Goal: Task Accomplishment & Management: Manage account settings

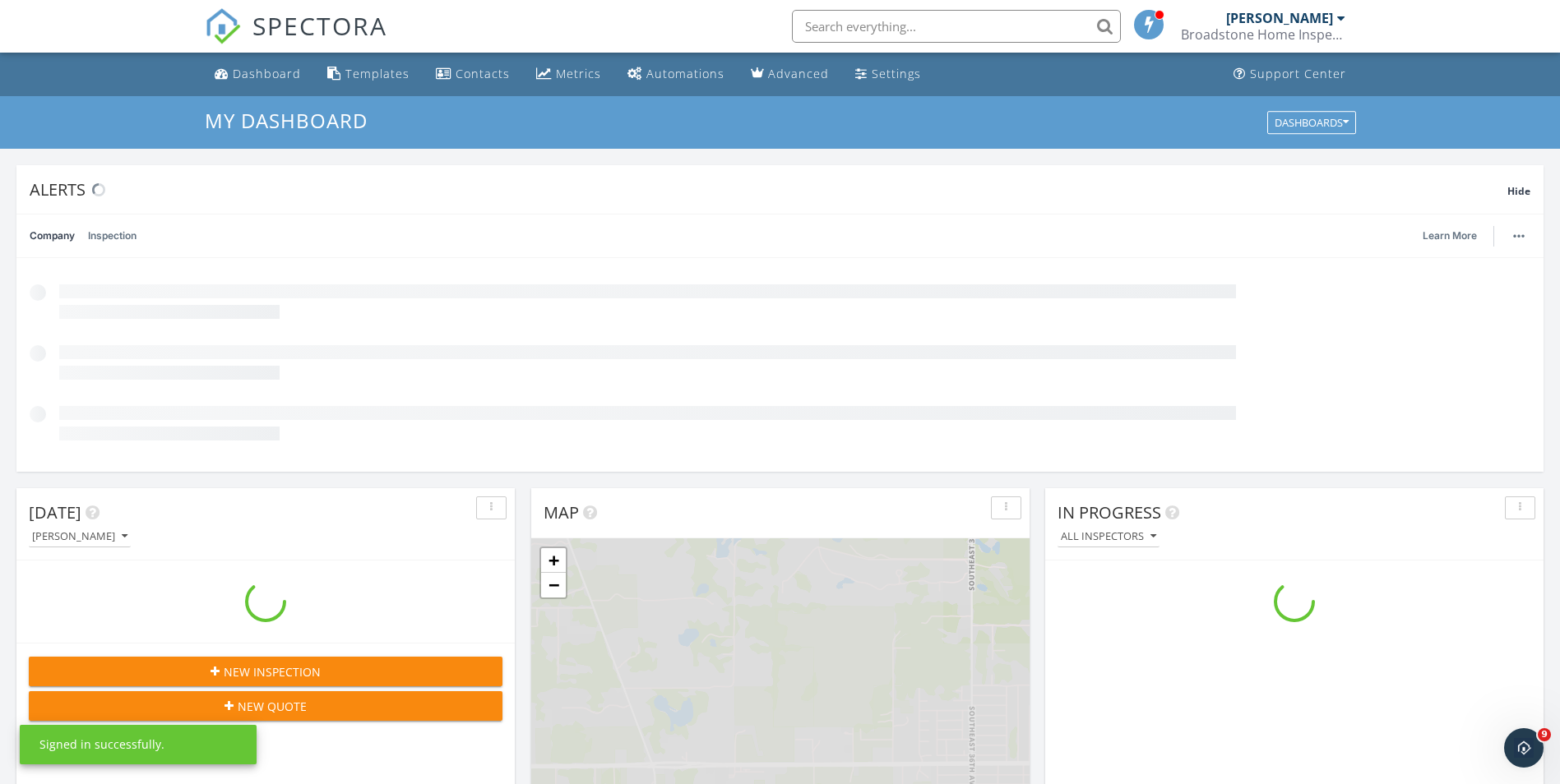
scroll to position [1521, 1585]
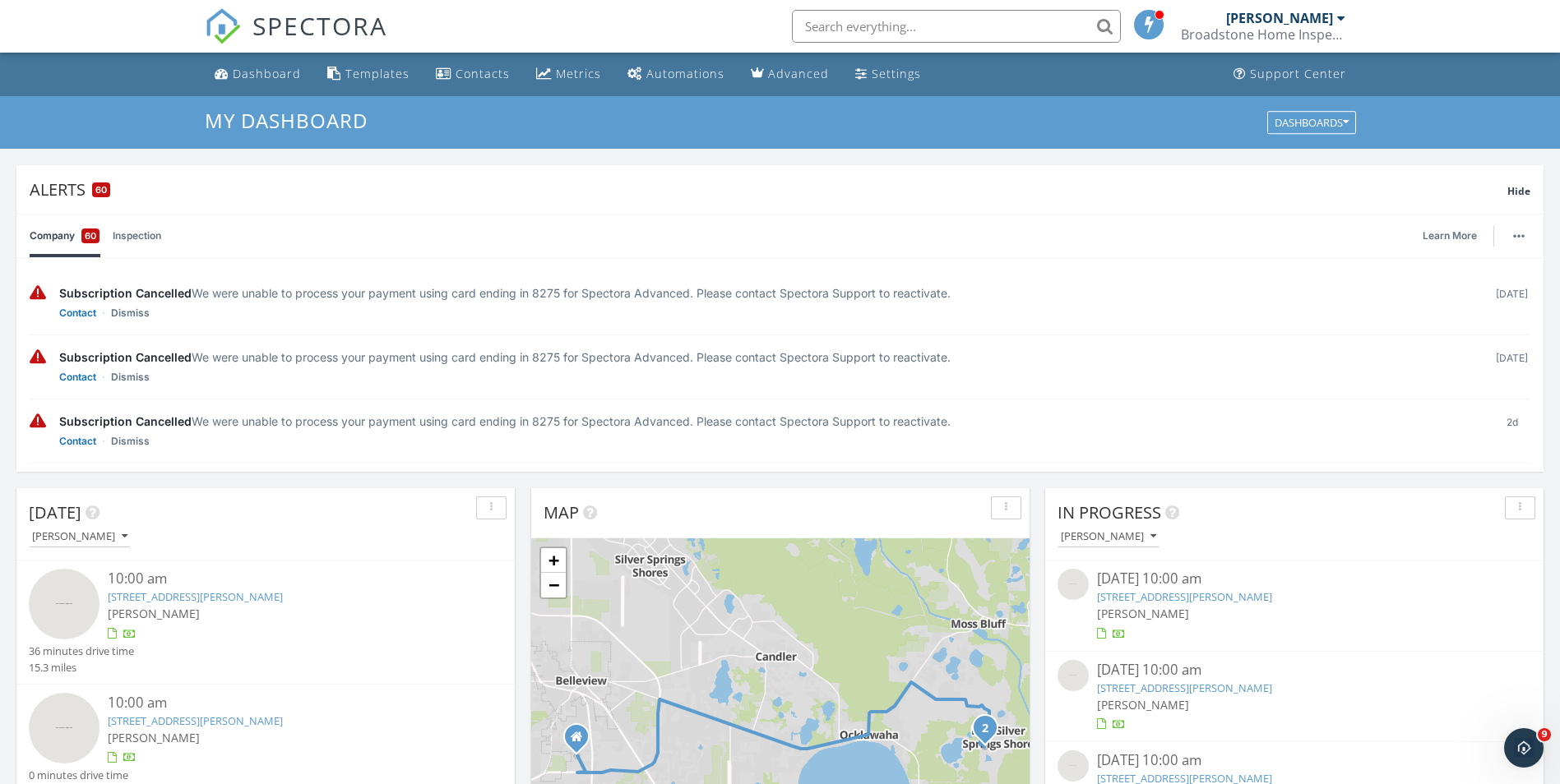
click at [1073, 587] on img at bounding box center [1073, 584] width 31 height 31
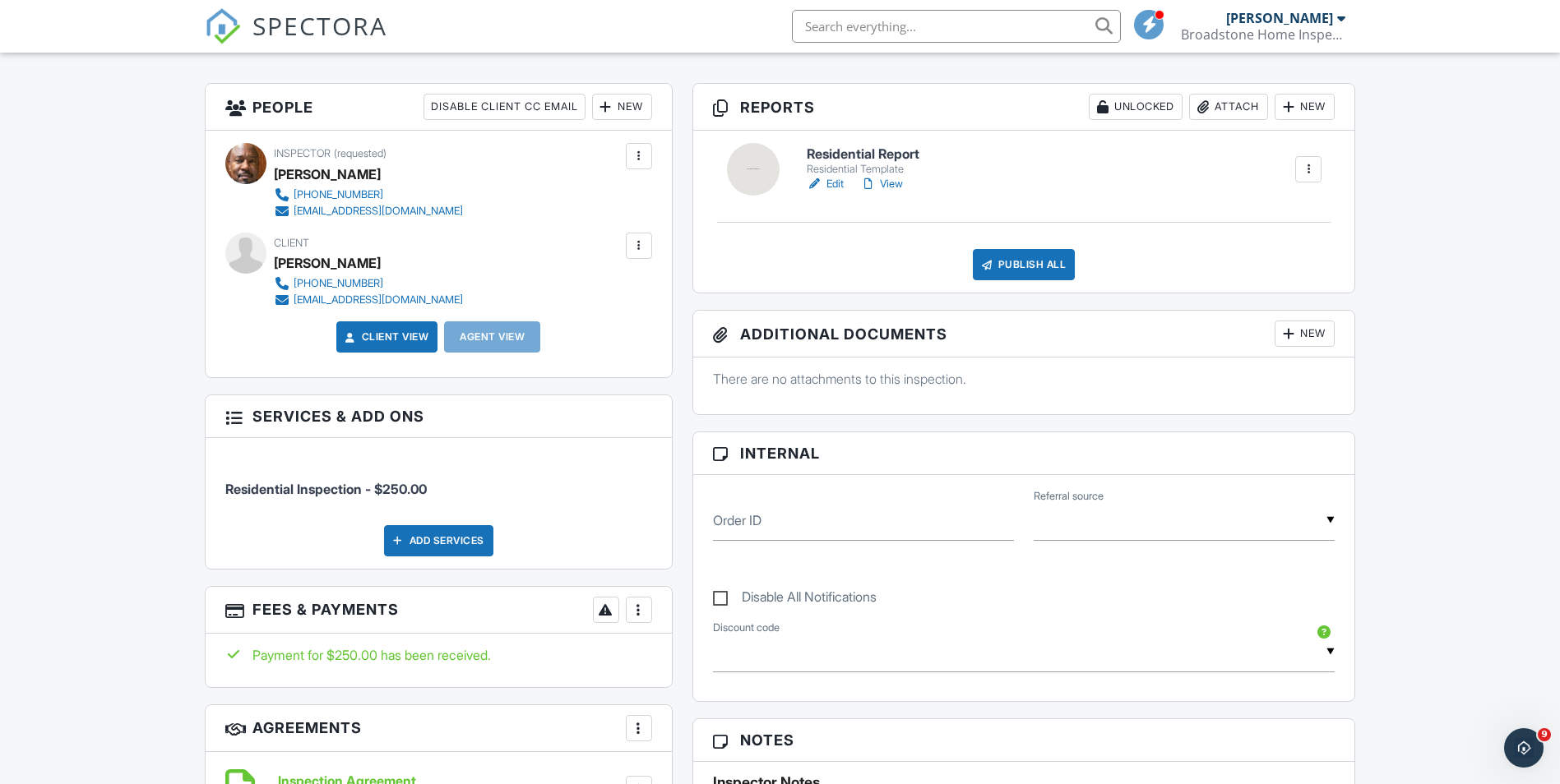
scroll to position [378, 0]
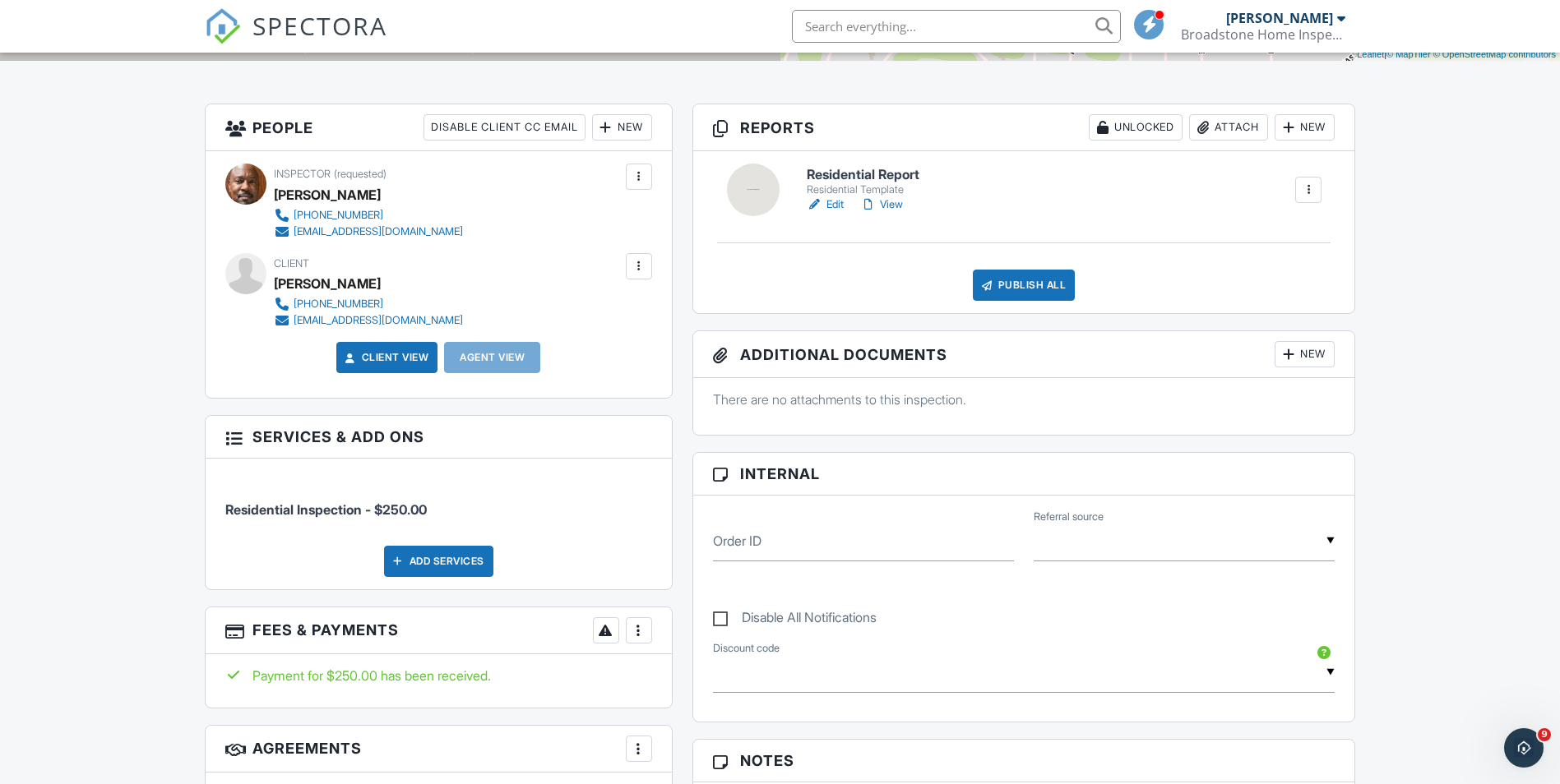
click at [835, 207] on link "Edit" at bounding box center [825, 205] width 37 height 17
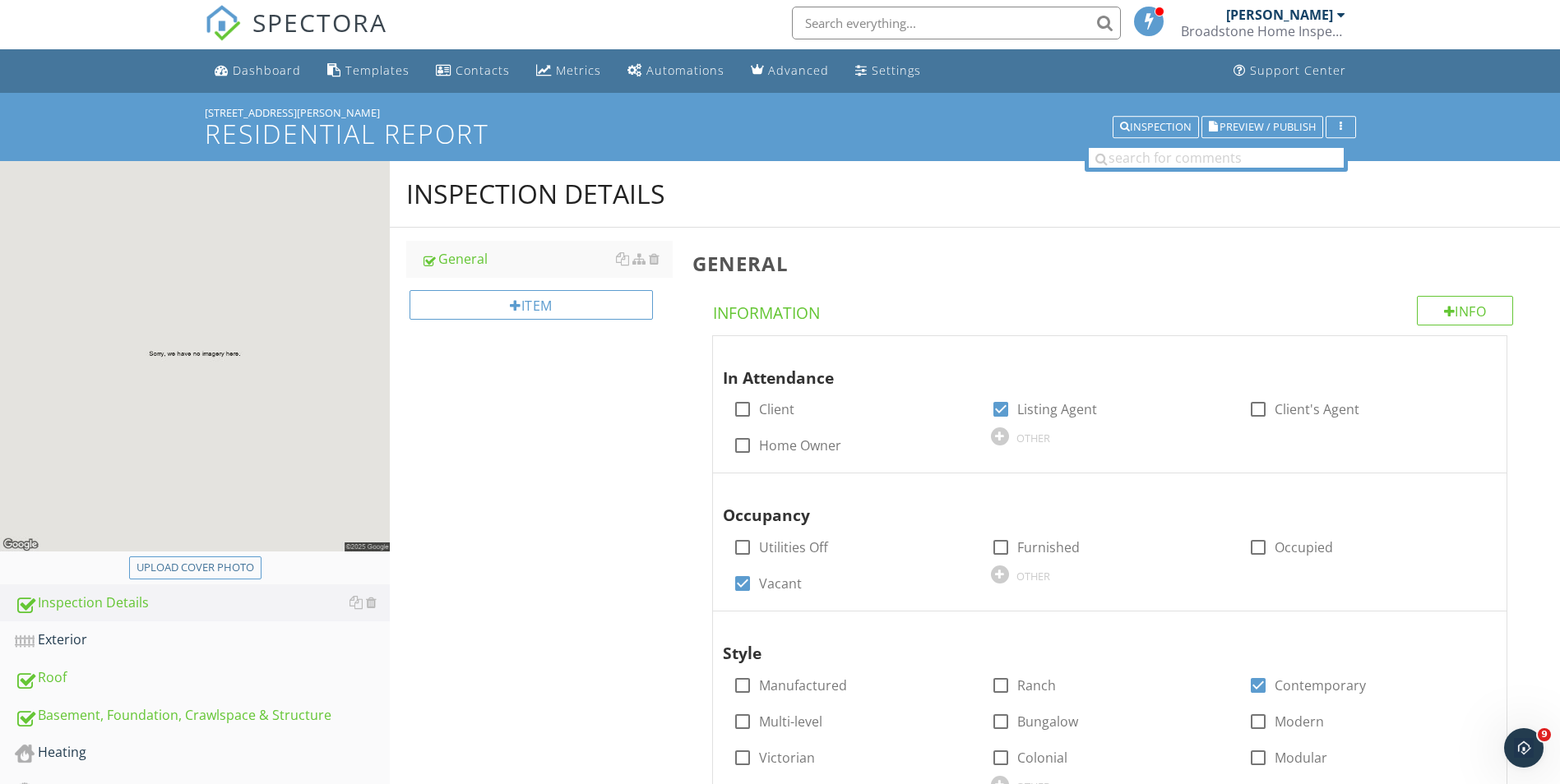
scroll to position [2, 0]
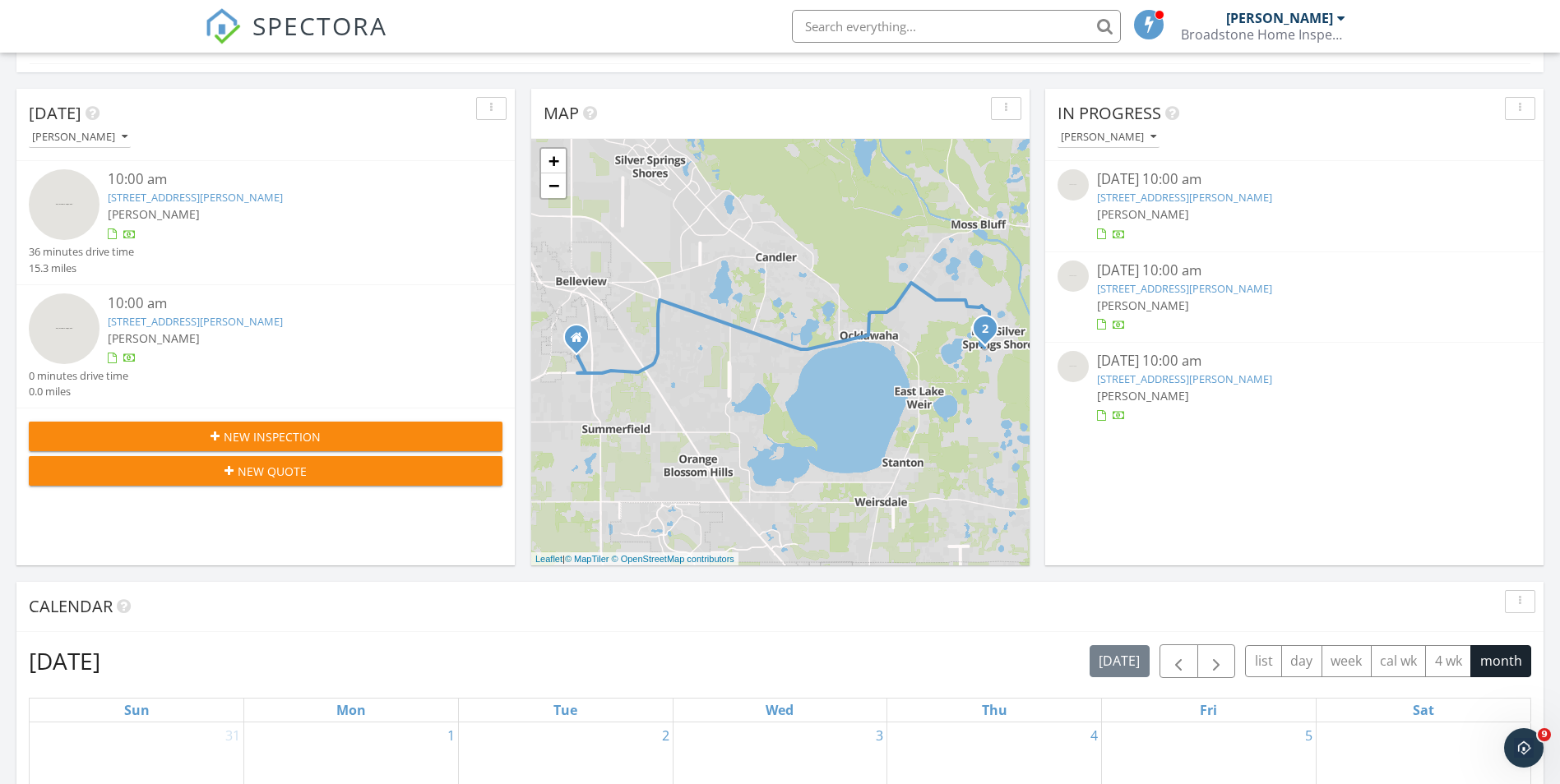
scroll to position [402, 0]
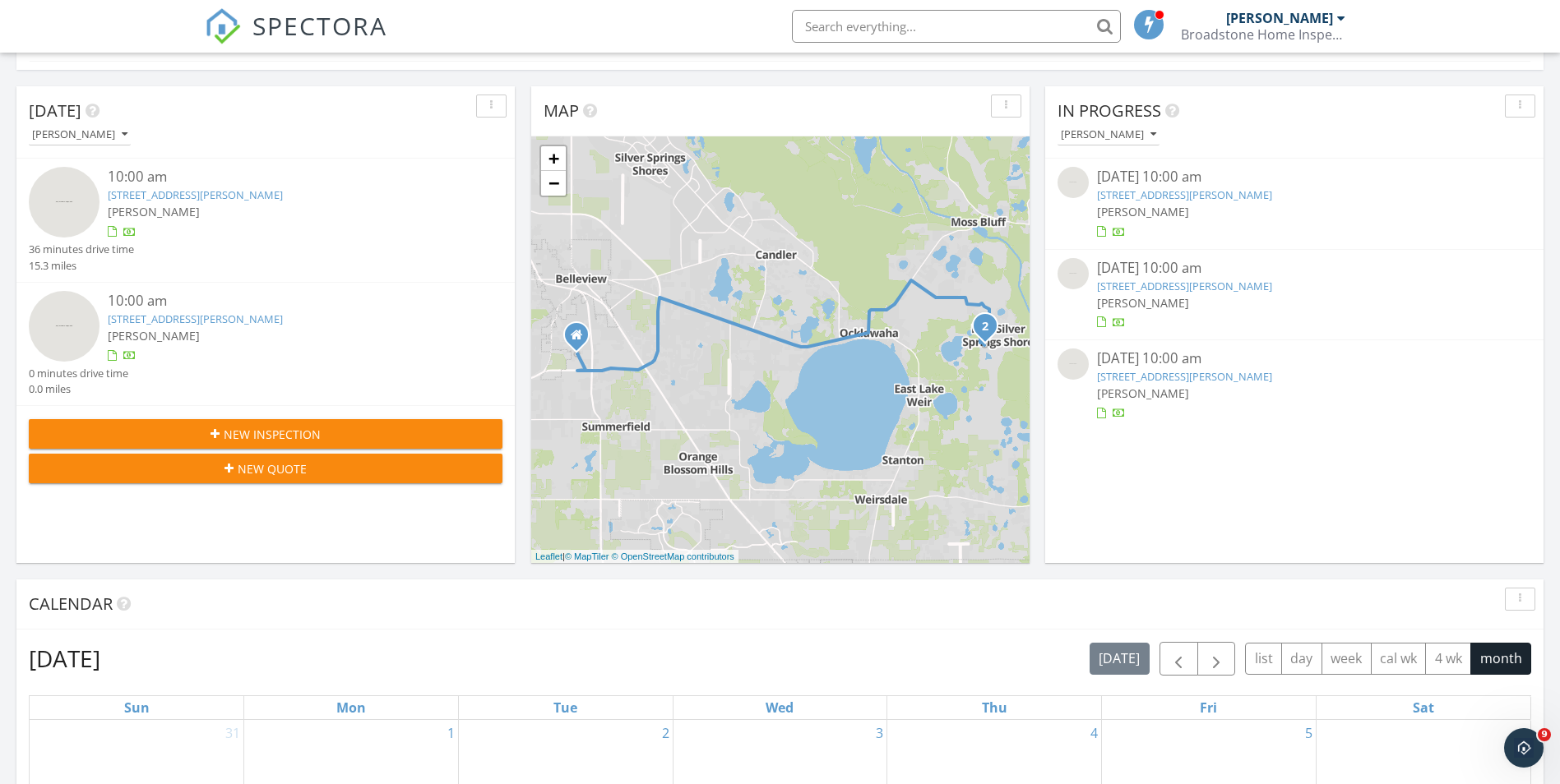
click at [1176, 201] on link "37 Fisher Ln Way, Ocklawaha, FL 32179" at bounding box center [1184, 195] width 175 height 15
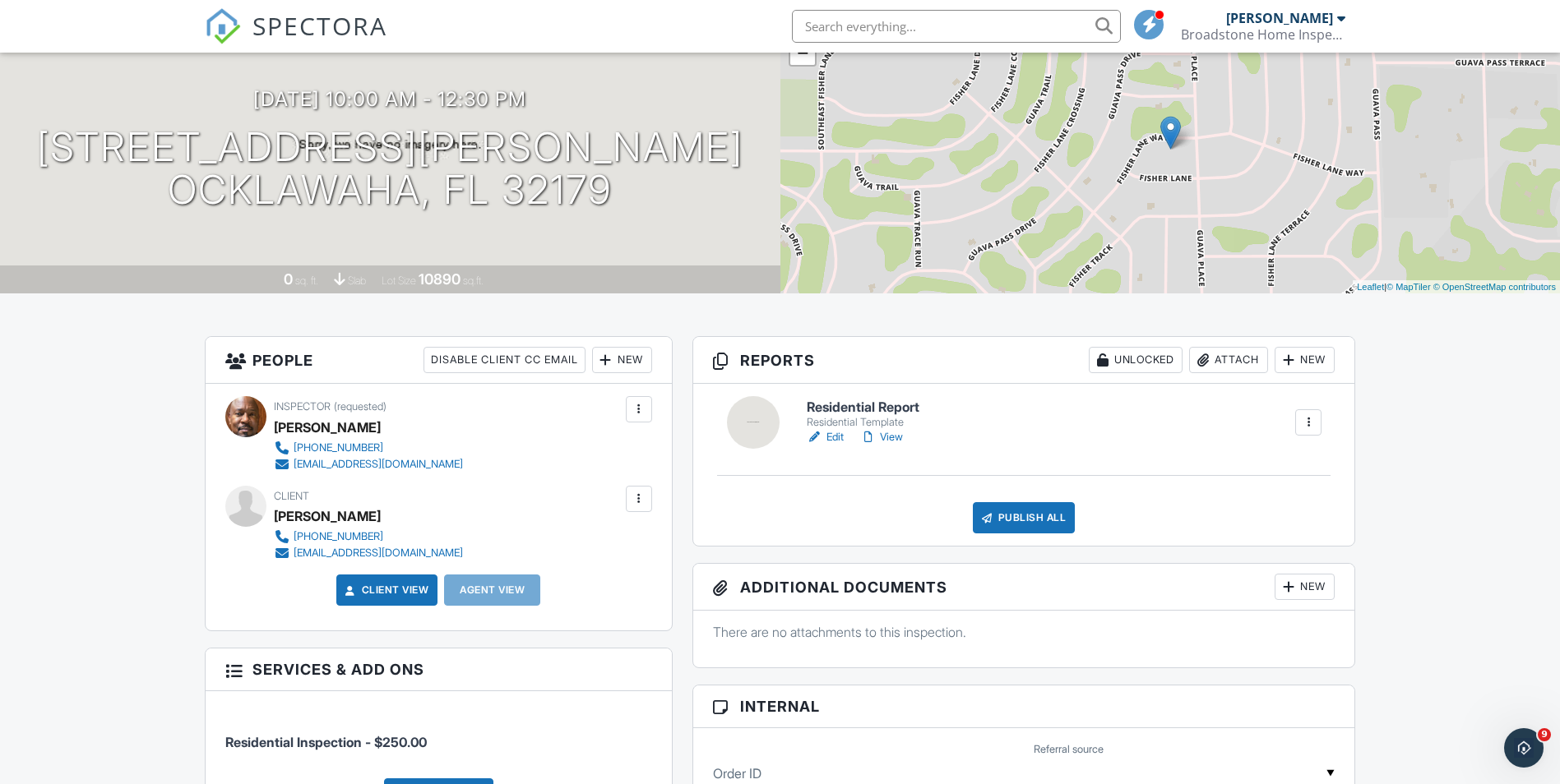
scroll to position [143, 0]
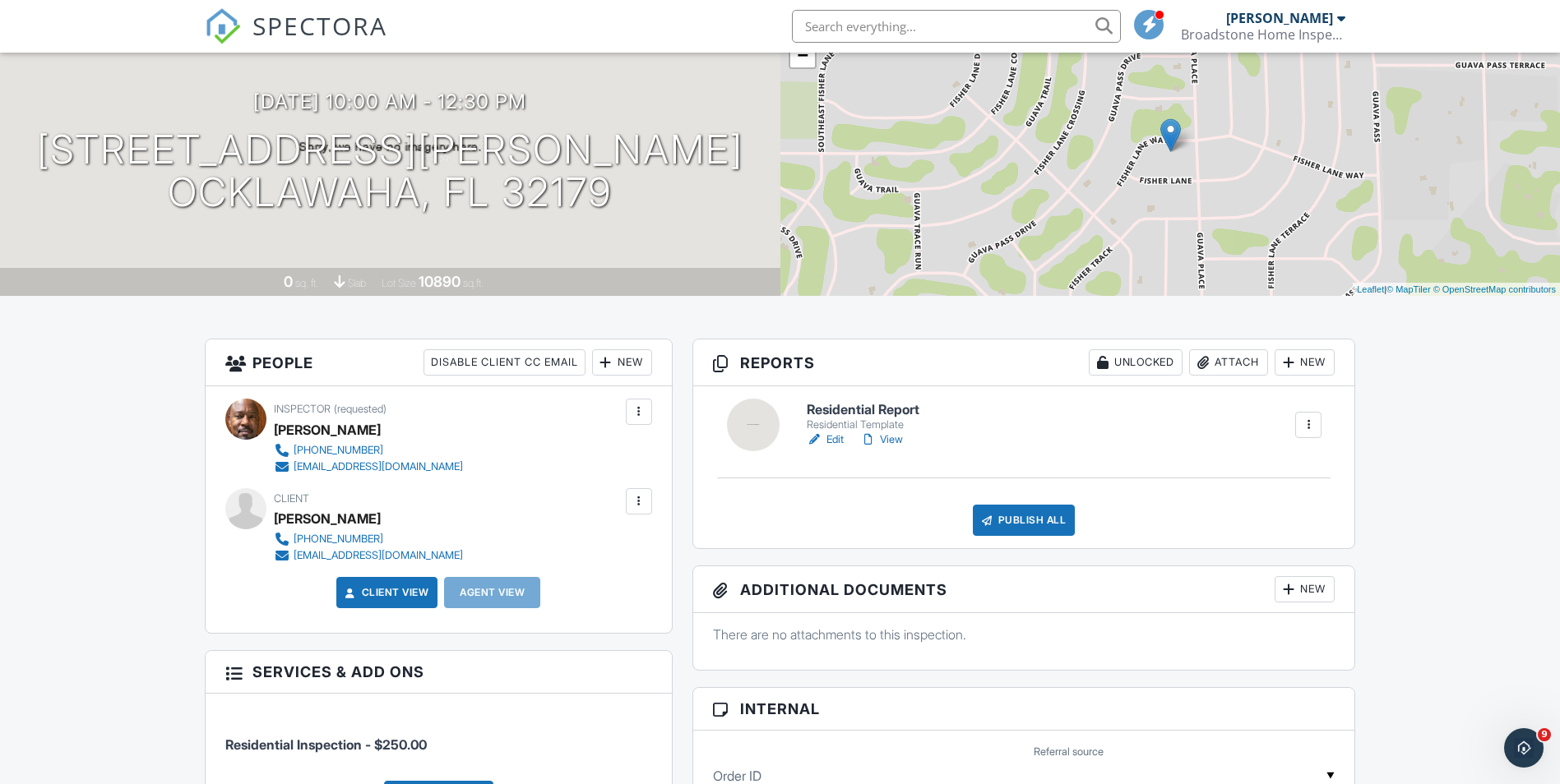
click at [1317, 432] on div at bounding box center [1308, 425] width 26 height 26
click at [894, 432] on link "View" at bounding box center [882, 440] width 43 height 17
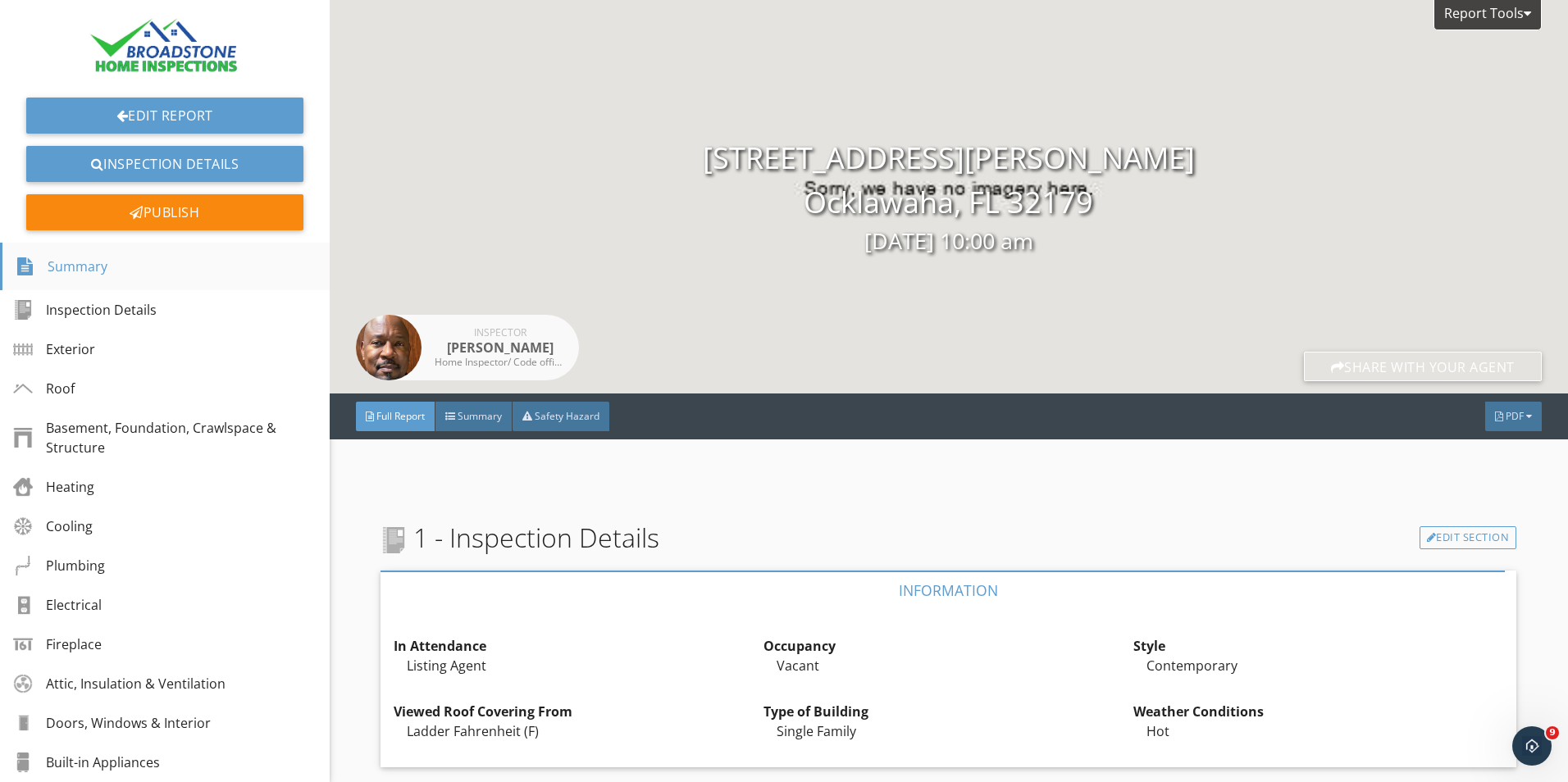
click at [107, 266] on div "Summary" at bounding box center [165, 266] width 330 height 48
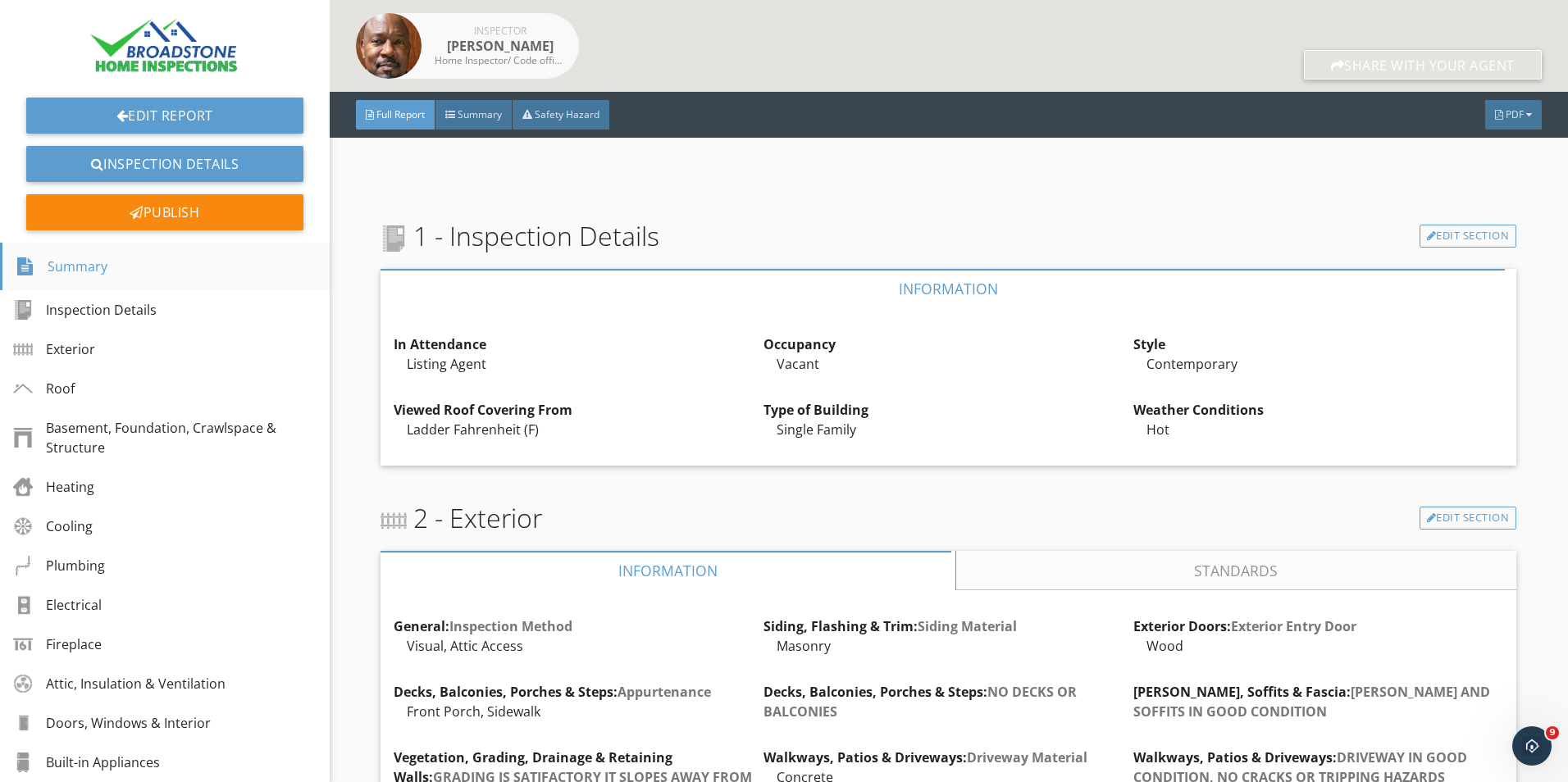
scroll to position [465, 0]
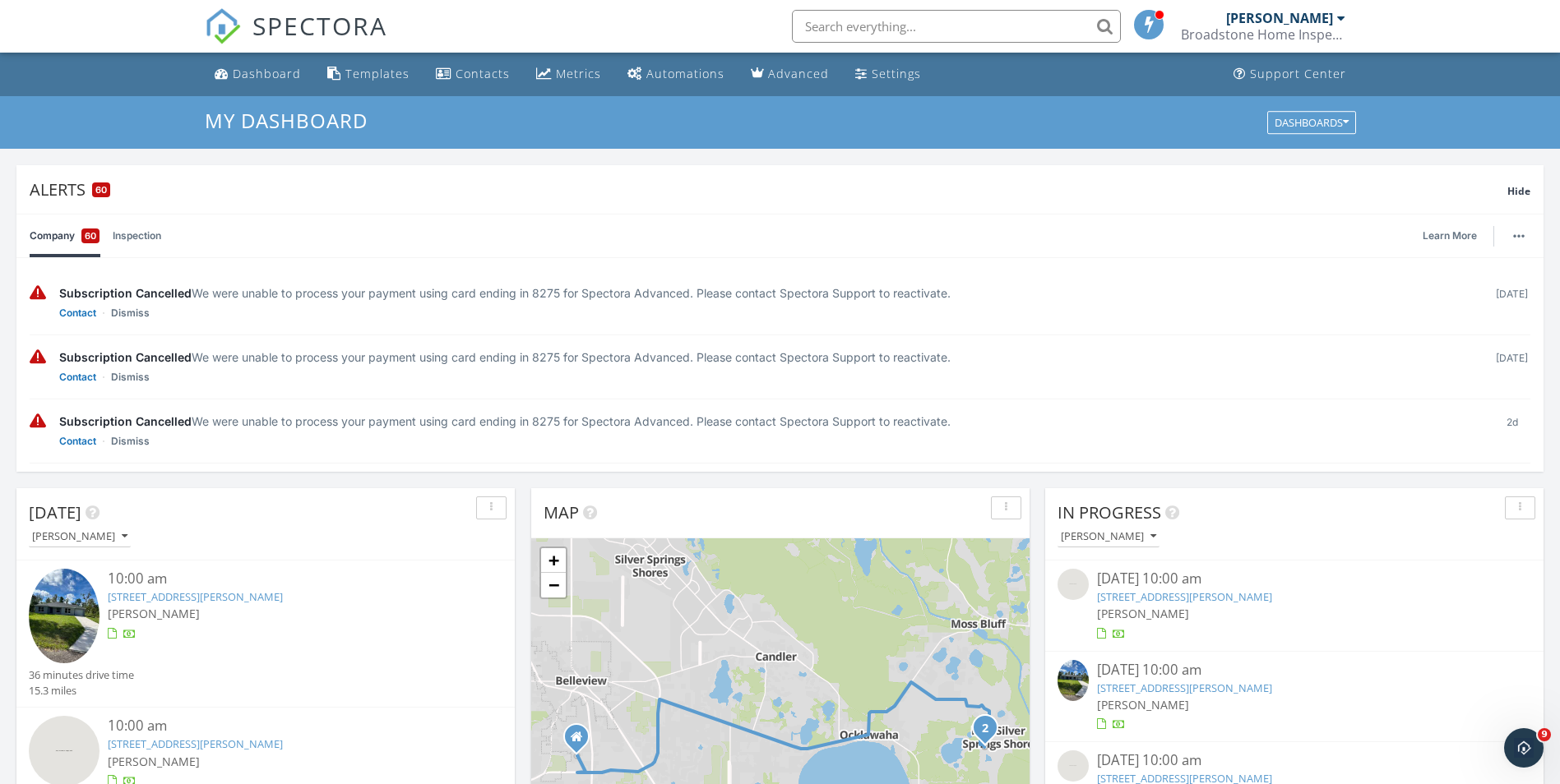
click at [98, 613] on img at bounding box center [64, 616] width 70 height 95
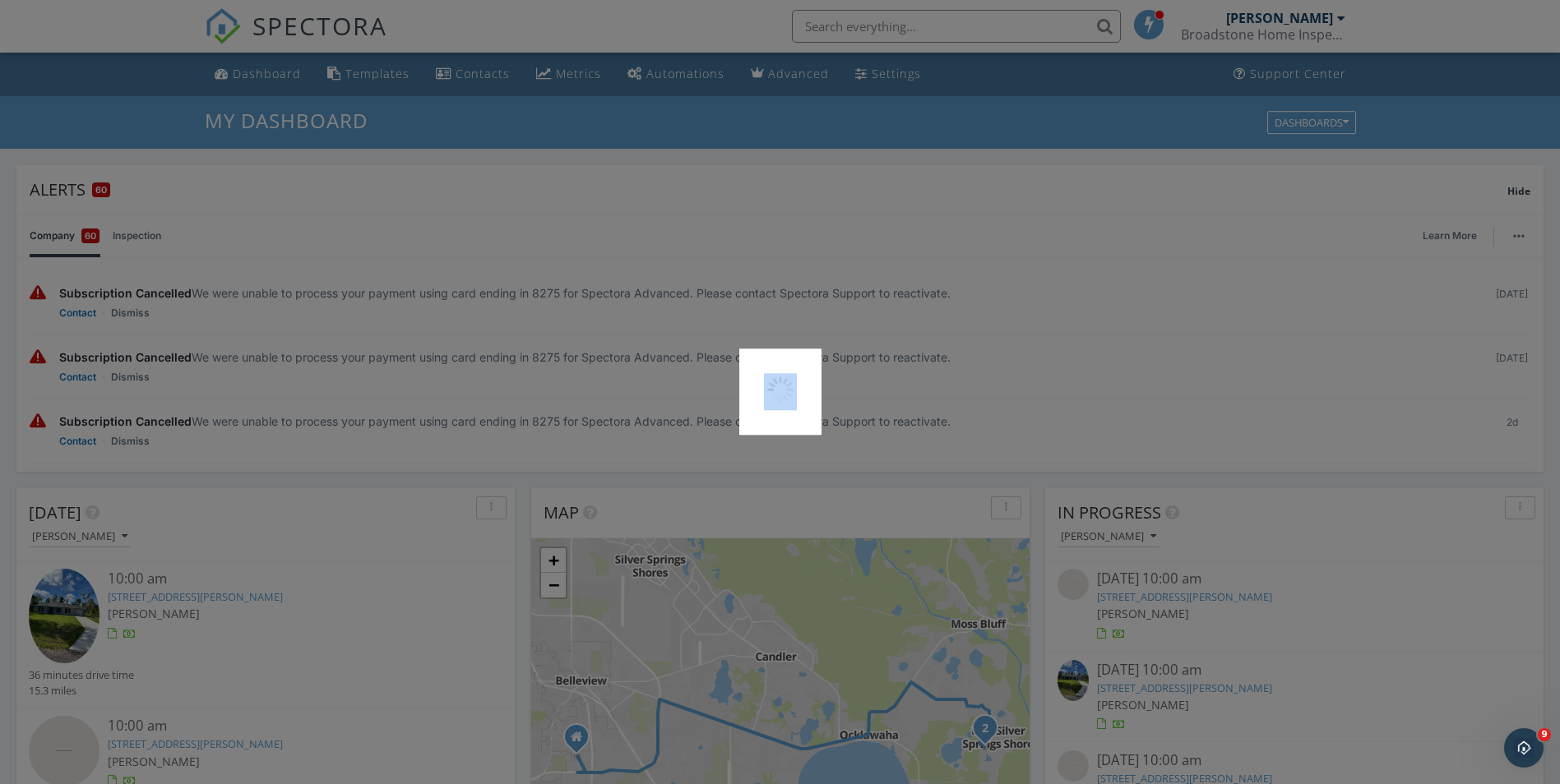
click at [98, 613] on div at bounding box center [780, 392] width 1560 height 784
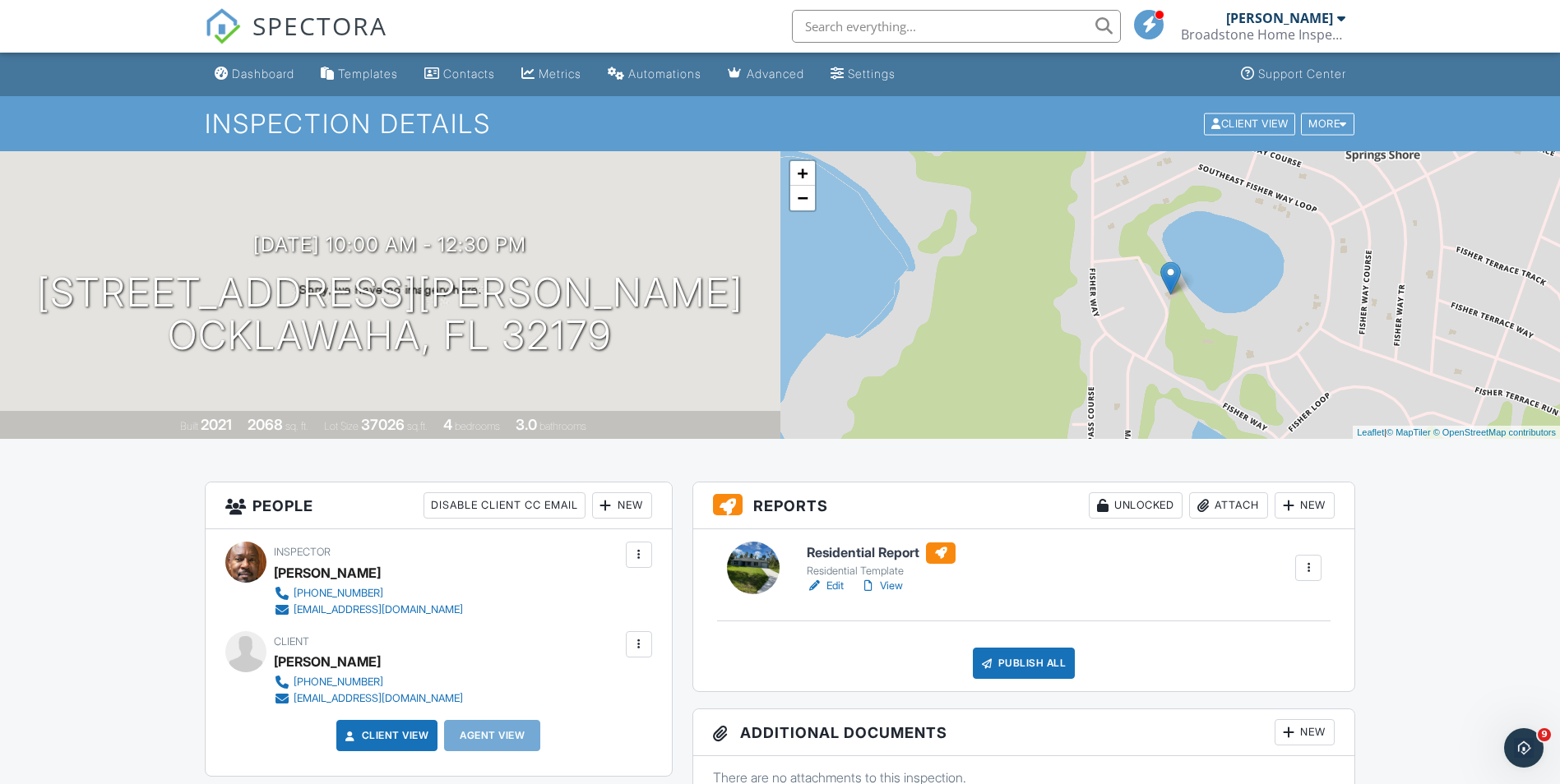
click at [835, 580] on link "Edit" at bounding box center [825, 586] width 37 height 17
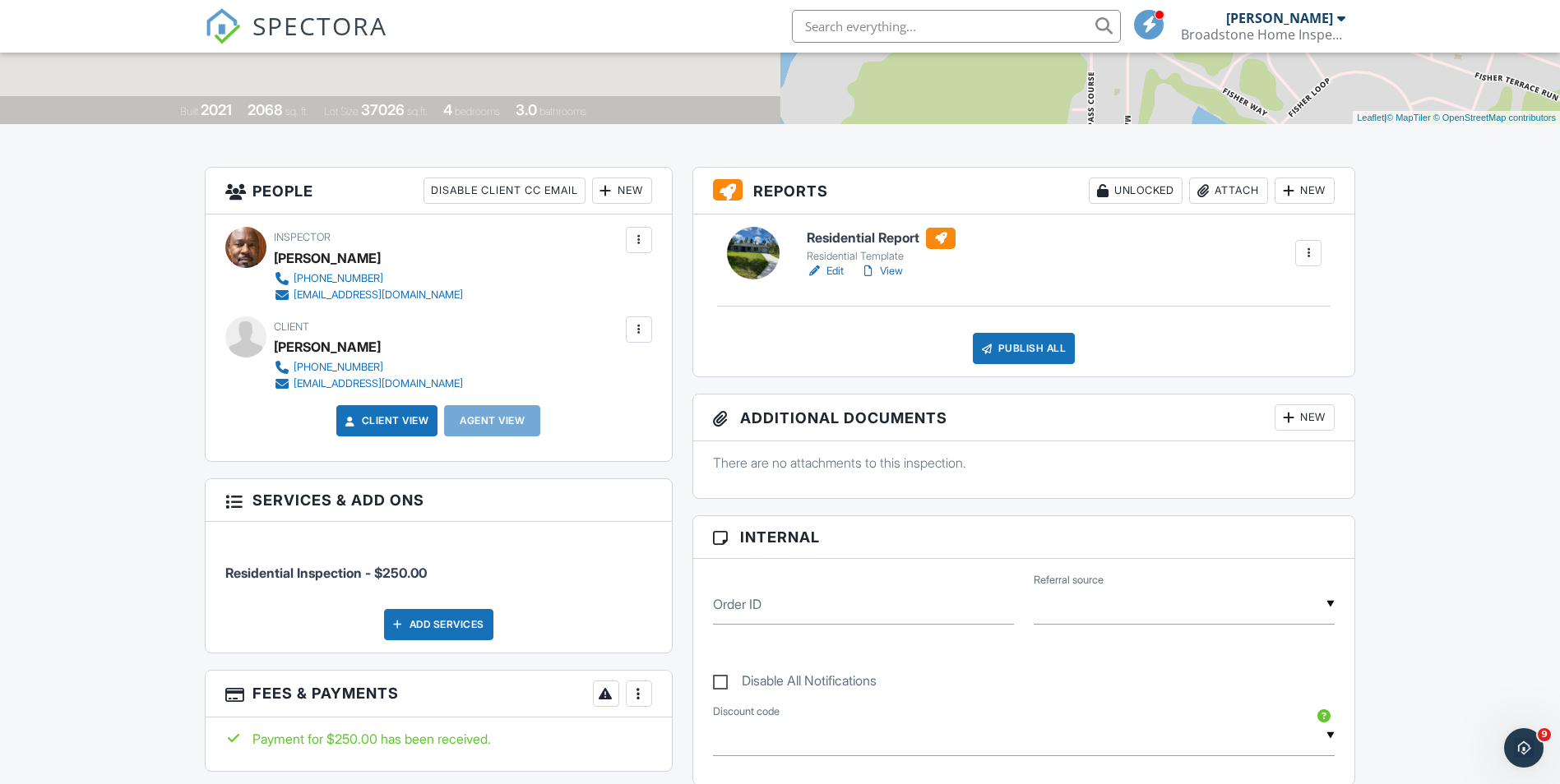
scroll to position [321, 0]
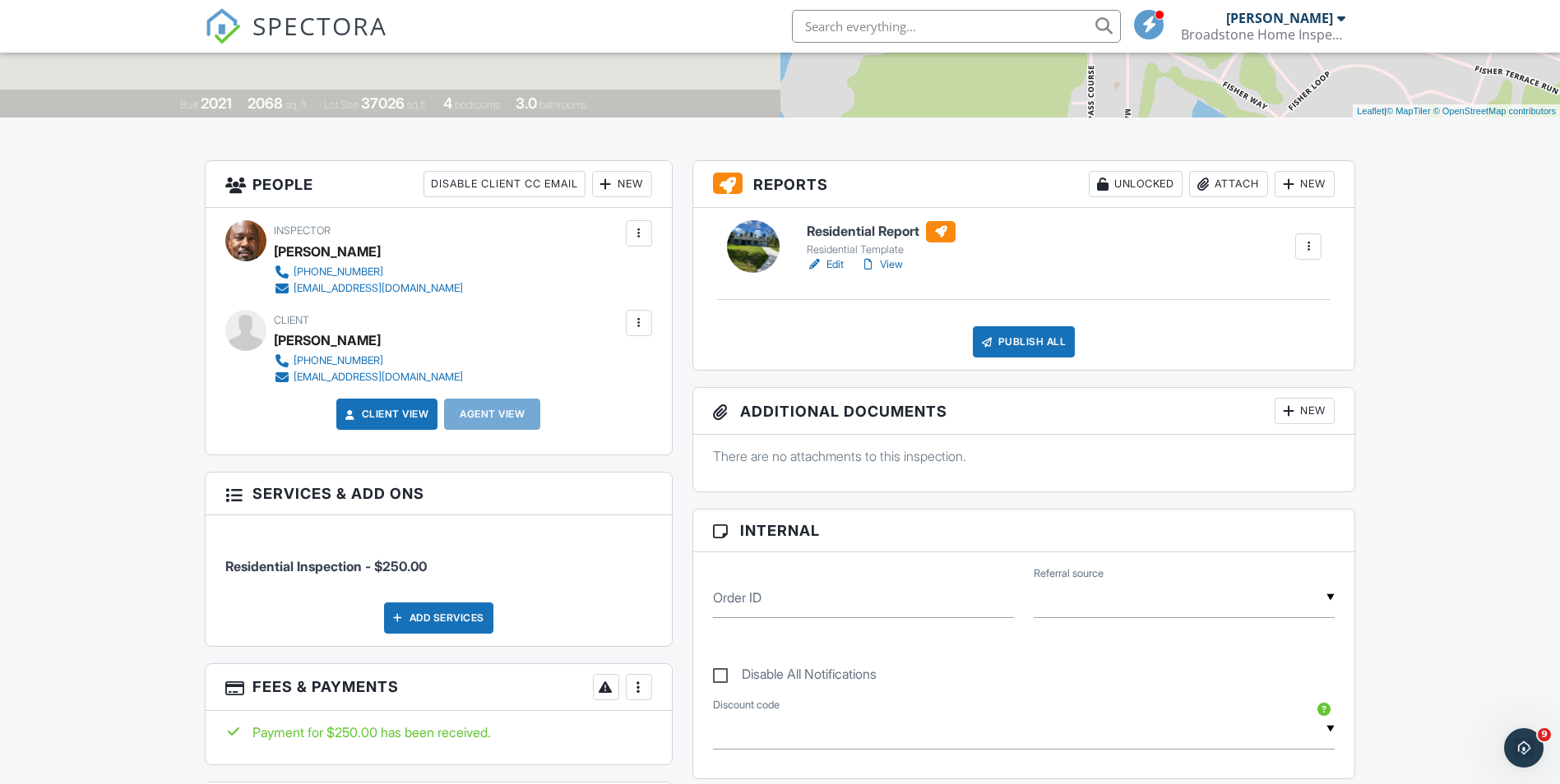
click at [828, 269] on link "Edit" at bounding box center [825, 265] width 37 height 17
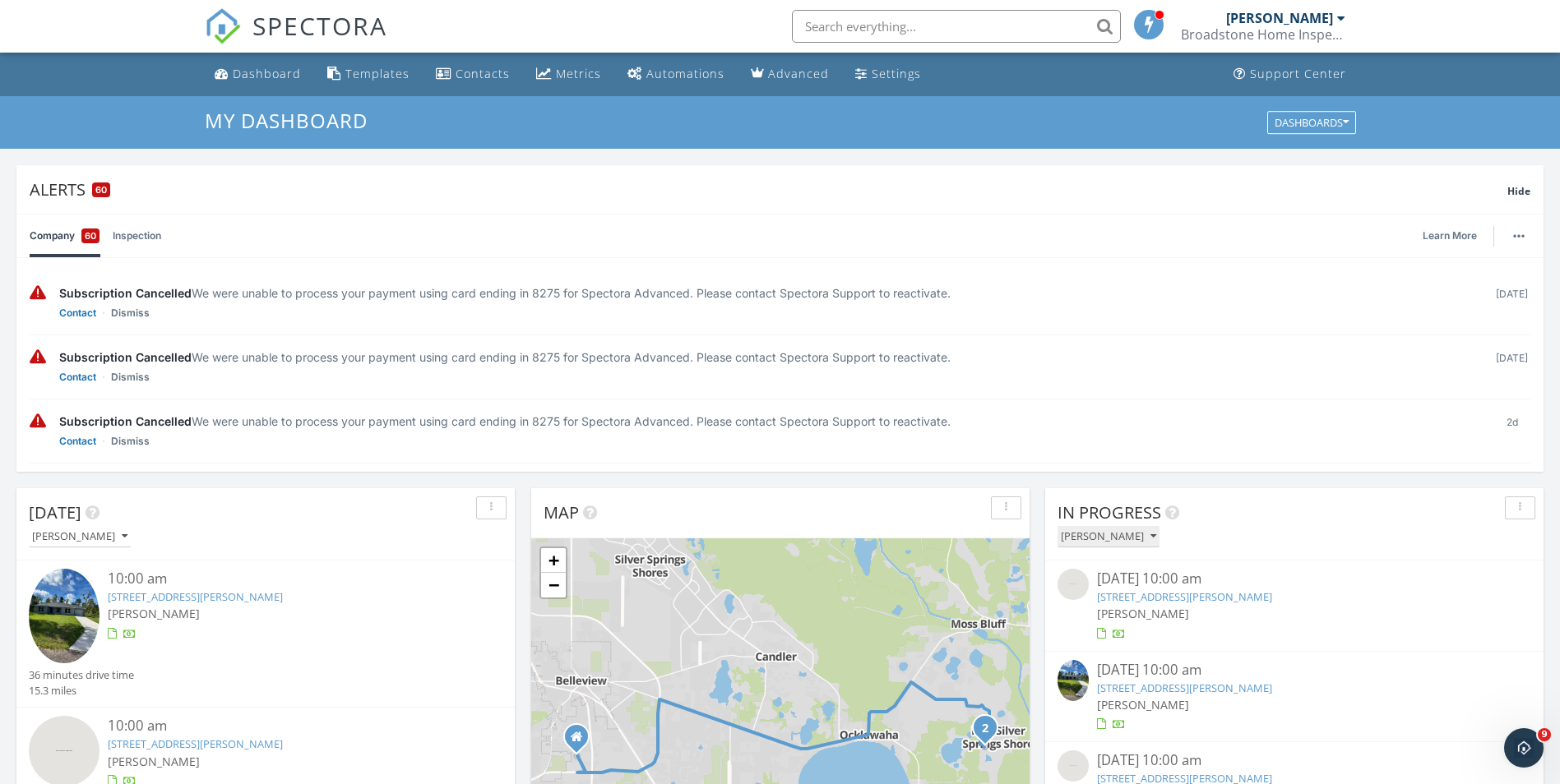
click at [1143, 538] on button "[PERSON_NAME]" at bounding box center [1108, 537] width 102 height 23
click at [1317, 638] on div at bounding box center [1294, 634] width 394 height 17
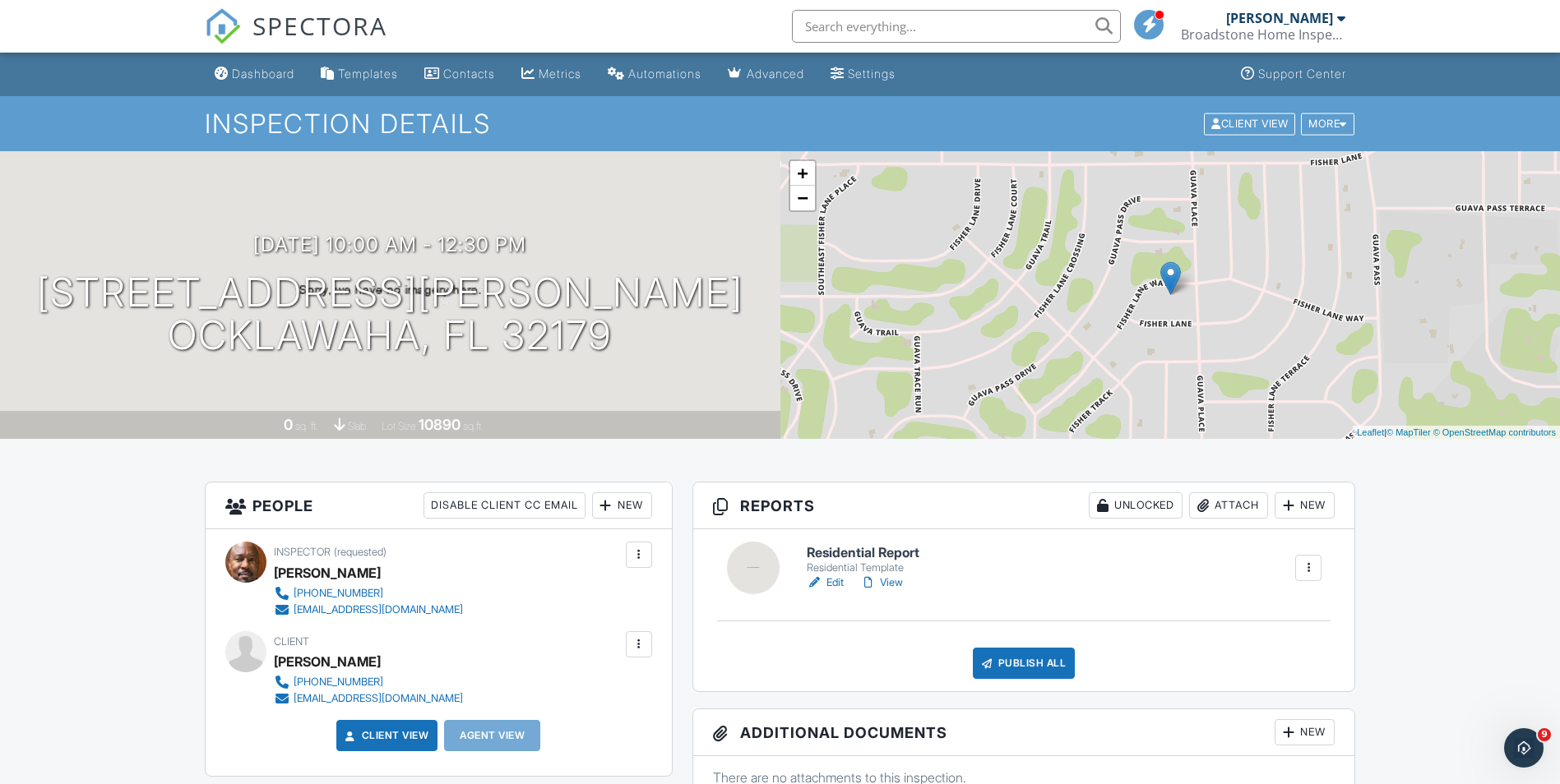
click at [497, 383] on div "09/26/2025 10:00 am - 12:30 pm 37 Fisher Ln Way Ocklawaha, FL 32179 0 sq. ft. s…" at bounding box center [390, 295] width 780 height 287
click at [756, 424] on div at bounding box center [761, 424] width 25 height 25
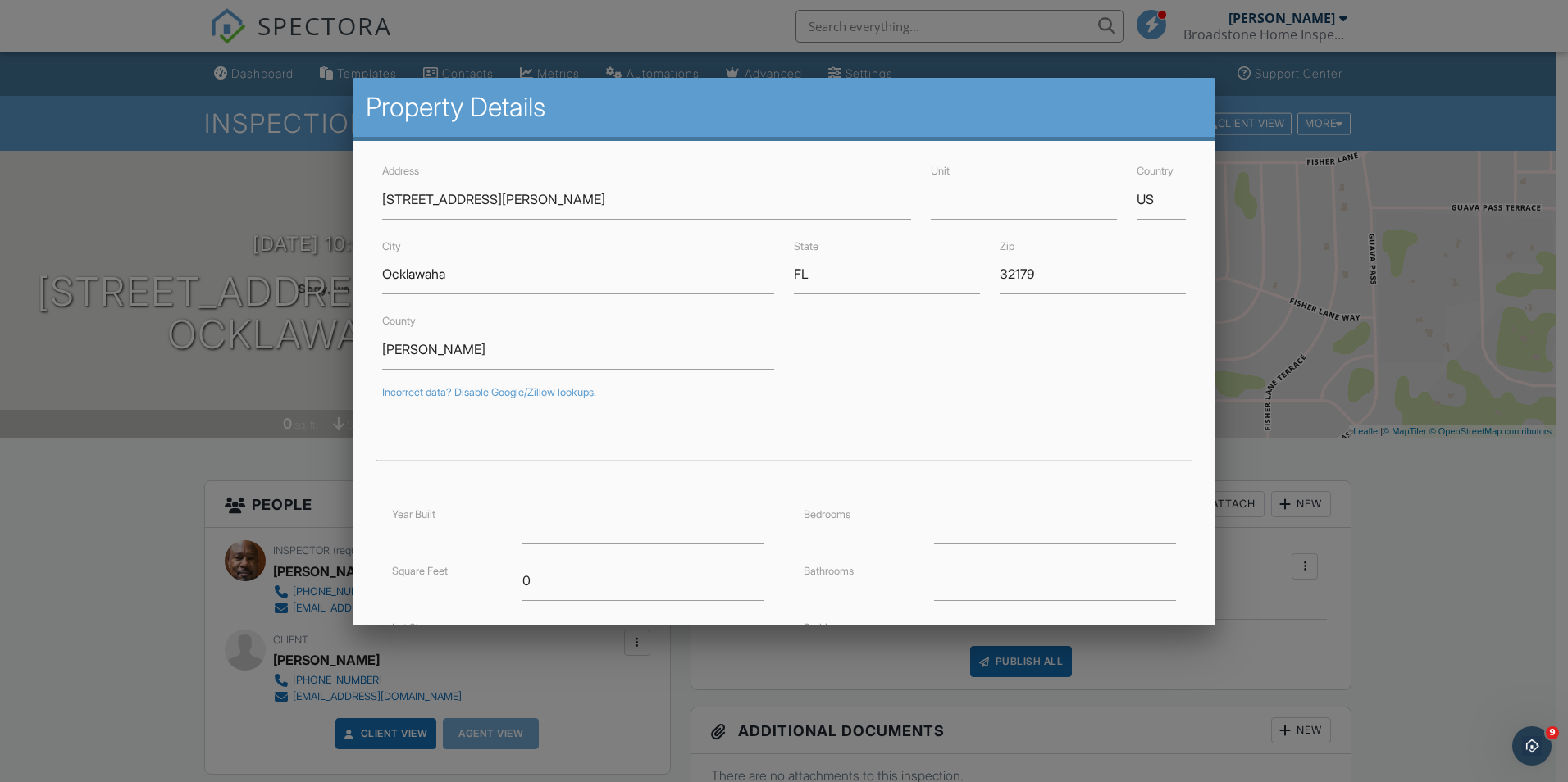
click at [1303, 560] on div at bounding box center [784, 406] width 1568 height 978
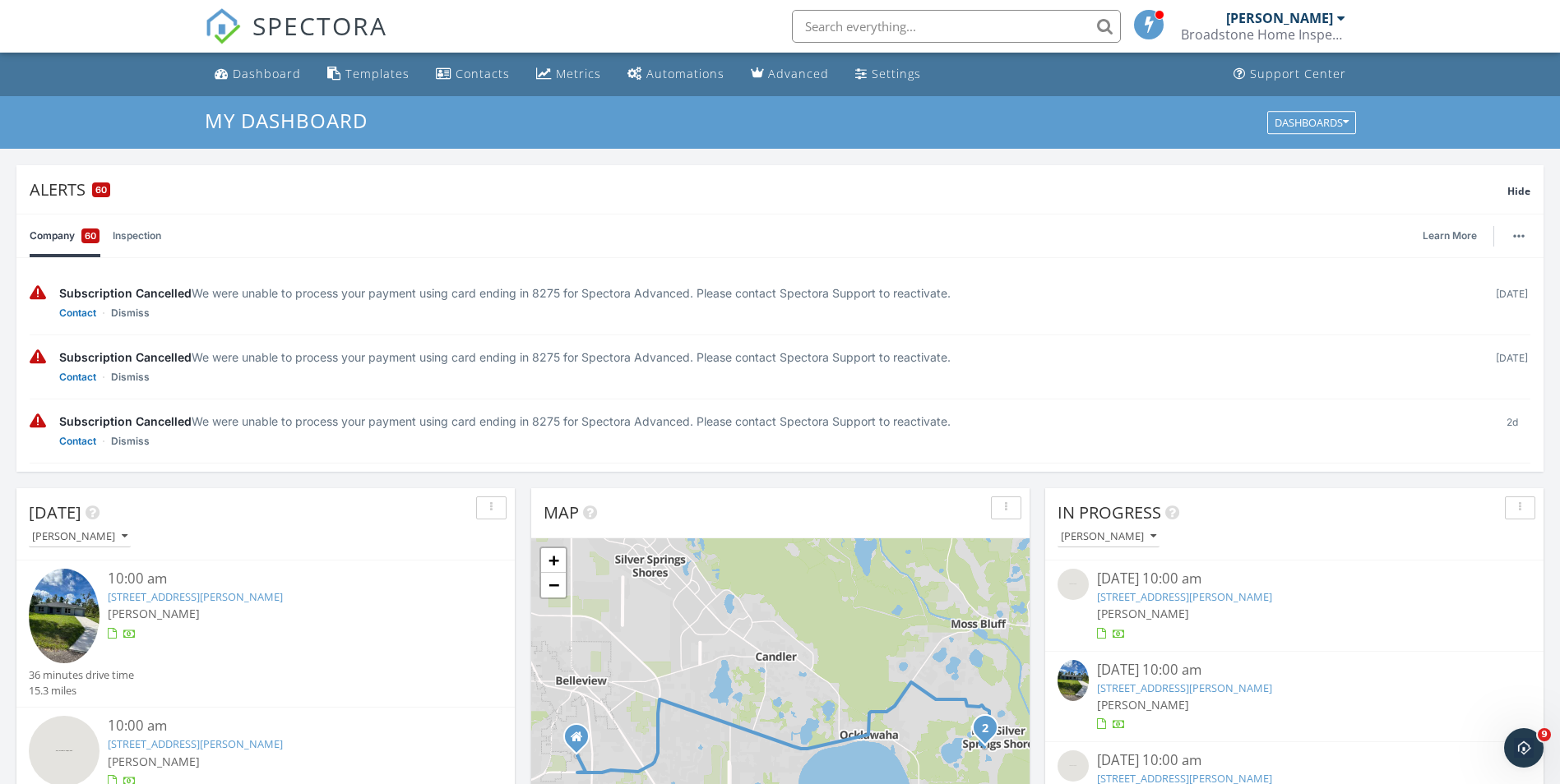
click at [79, 601] on img at bounding box center [64, 616] width 70 height 95
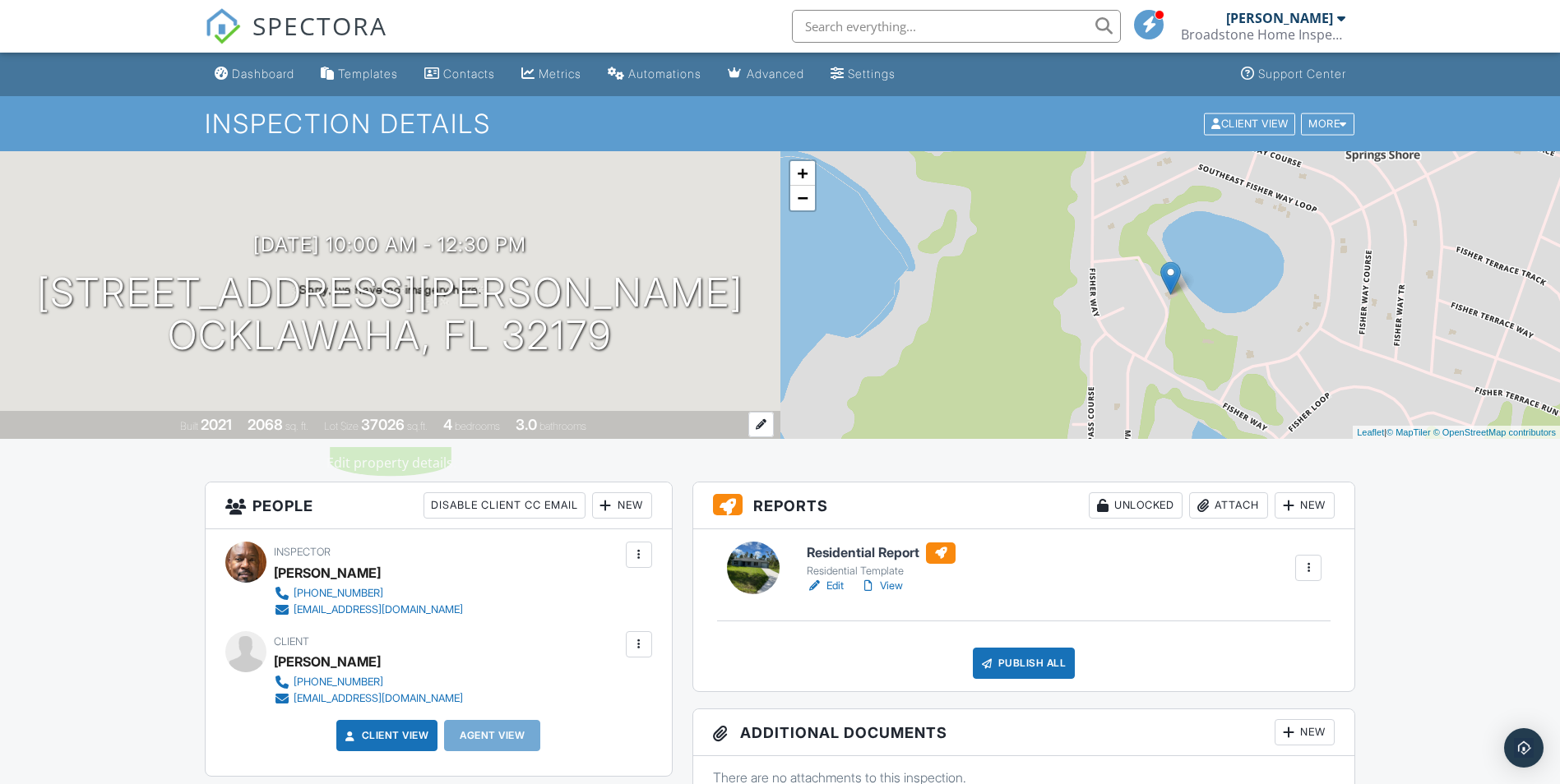
click at [757, 429] on div at bounding box center [761, 424] width 25 height 25
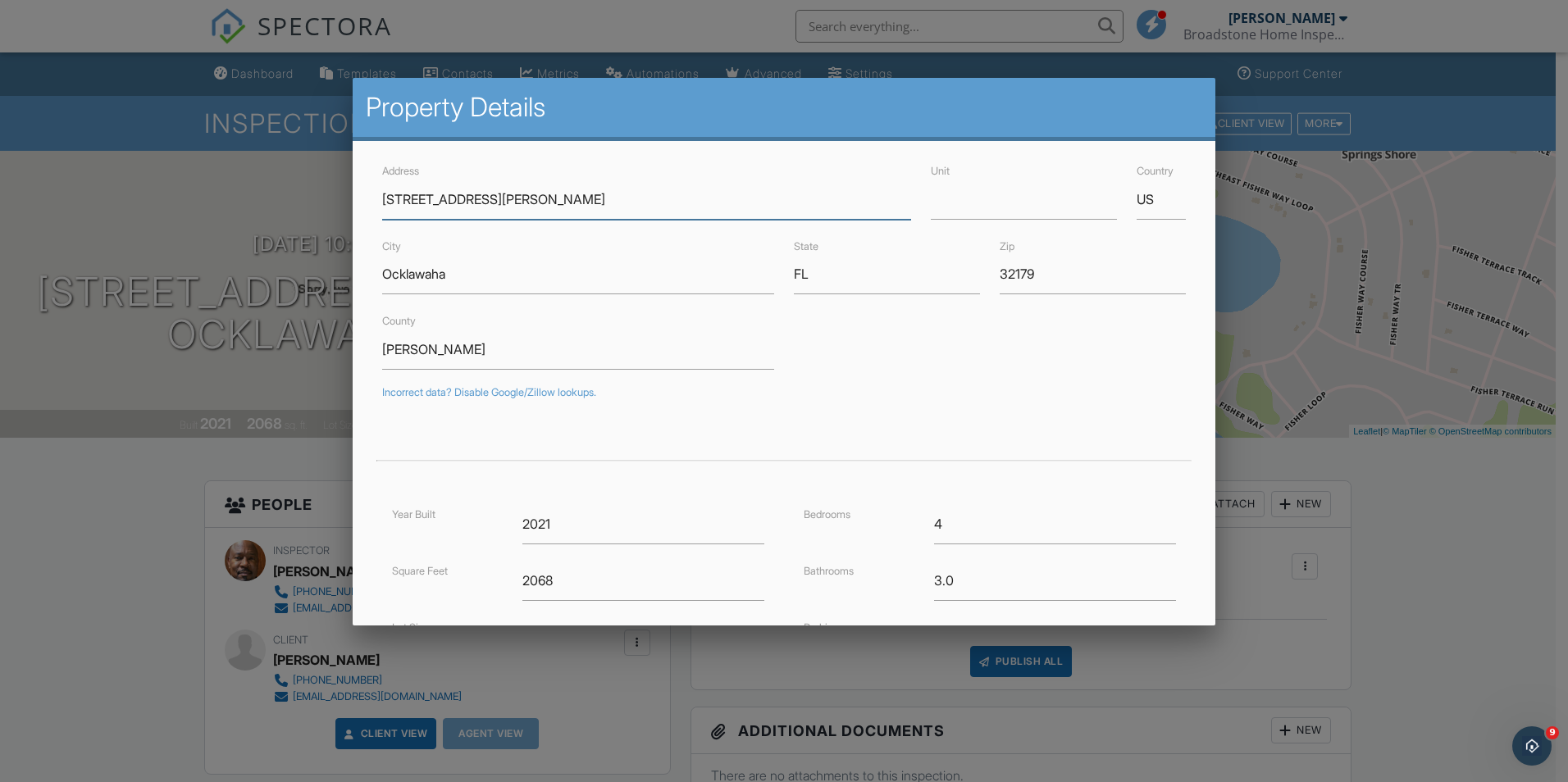
click at [486, 205] on input "37 Fisher Way Ln" at bounding box center [646, 199] width 529 height 40
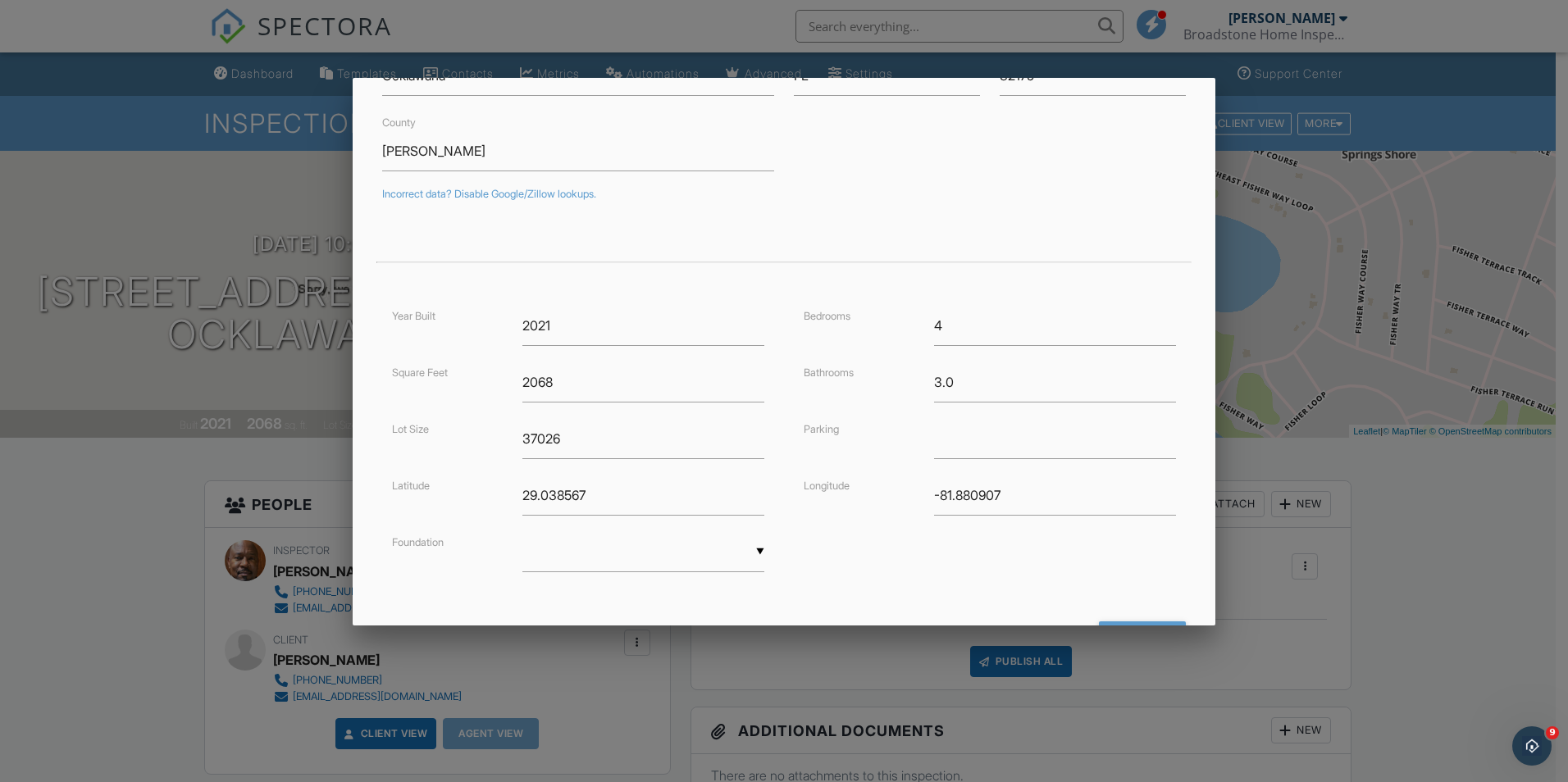
scroll to position [273, 0]
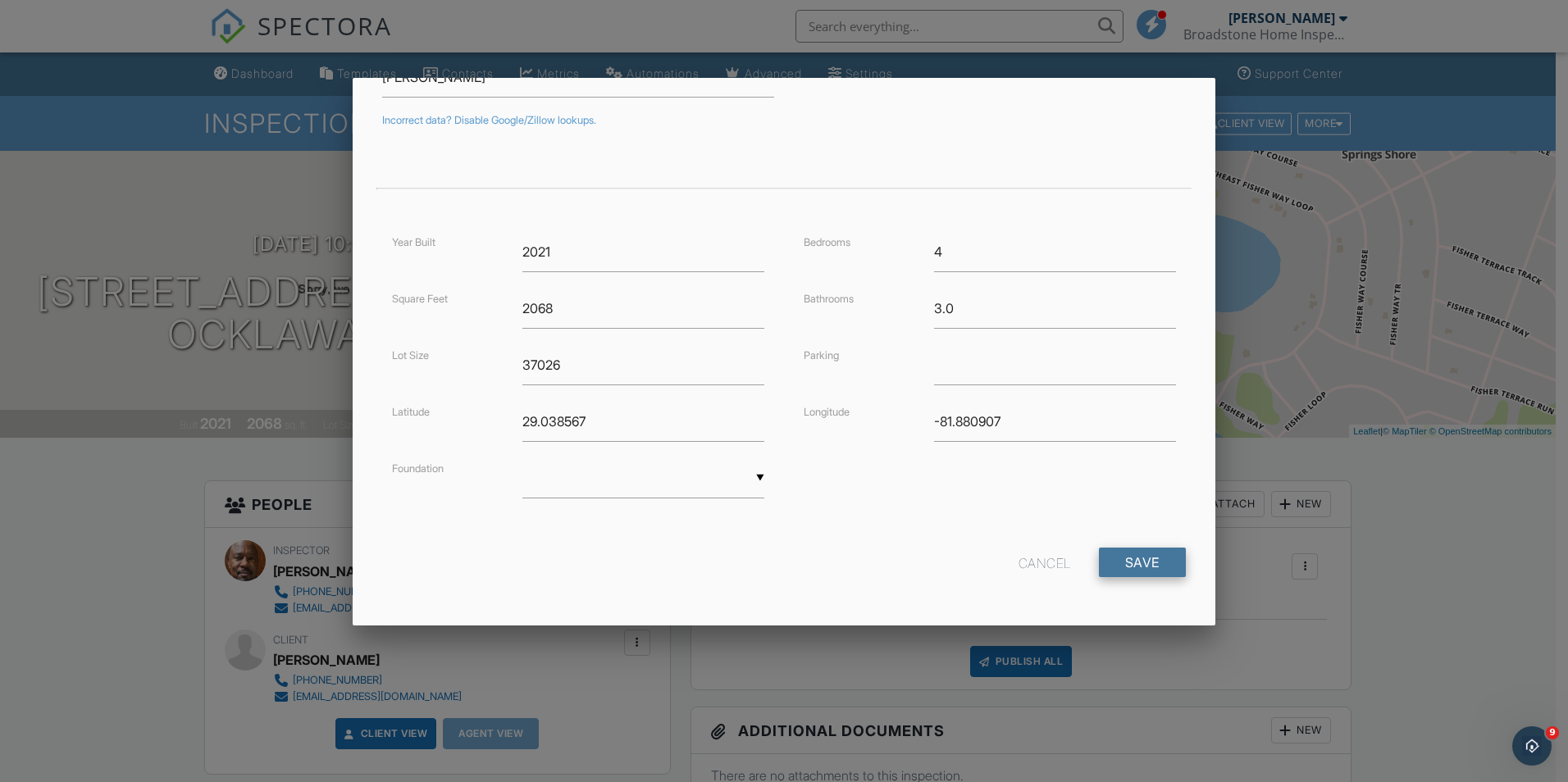
type input "37 Fisher LN WAY"
click at [1128, 557] on input "Save" at bounding box center [1142, 563] width 87 height 30
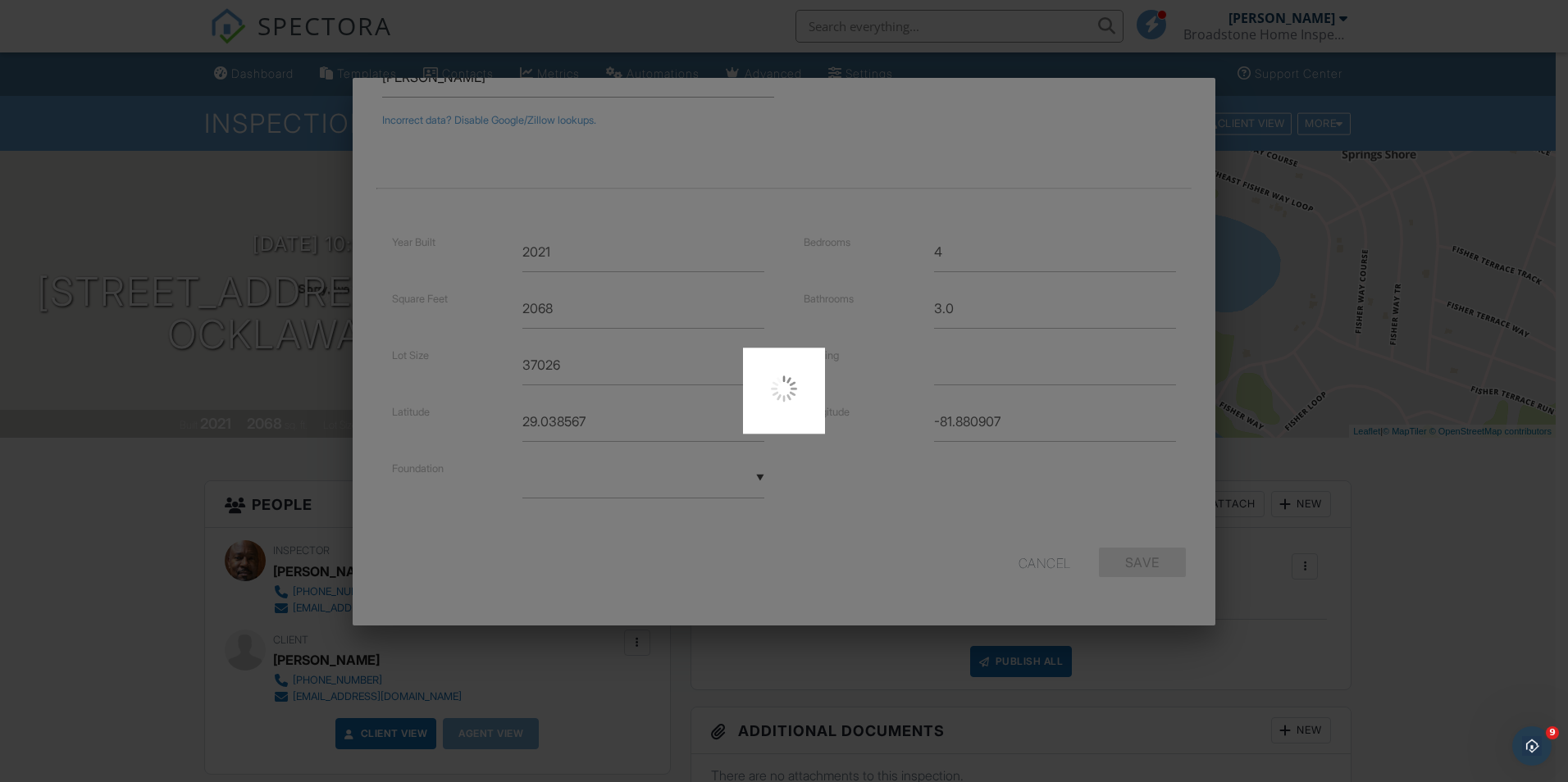
type input "29.051557"
type input "-81.893739"
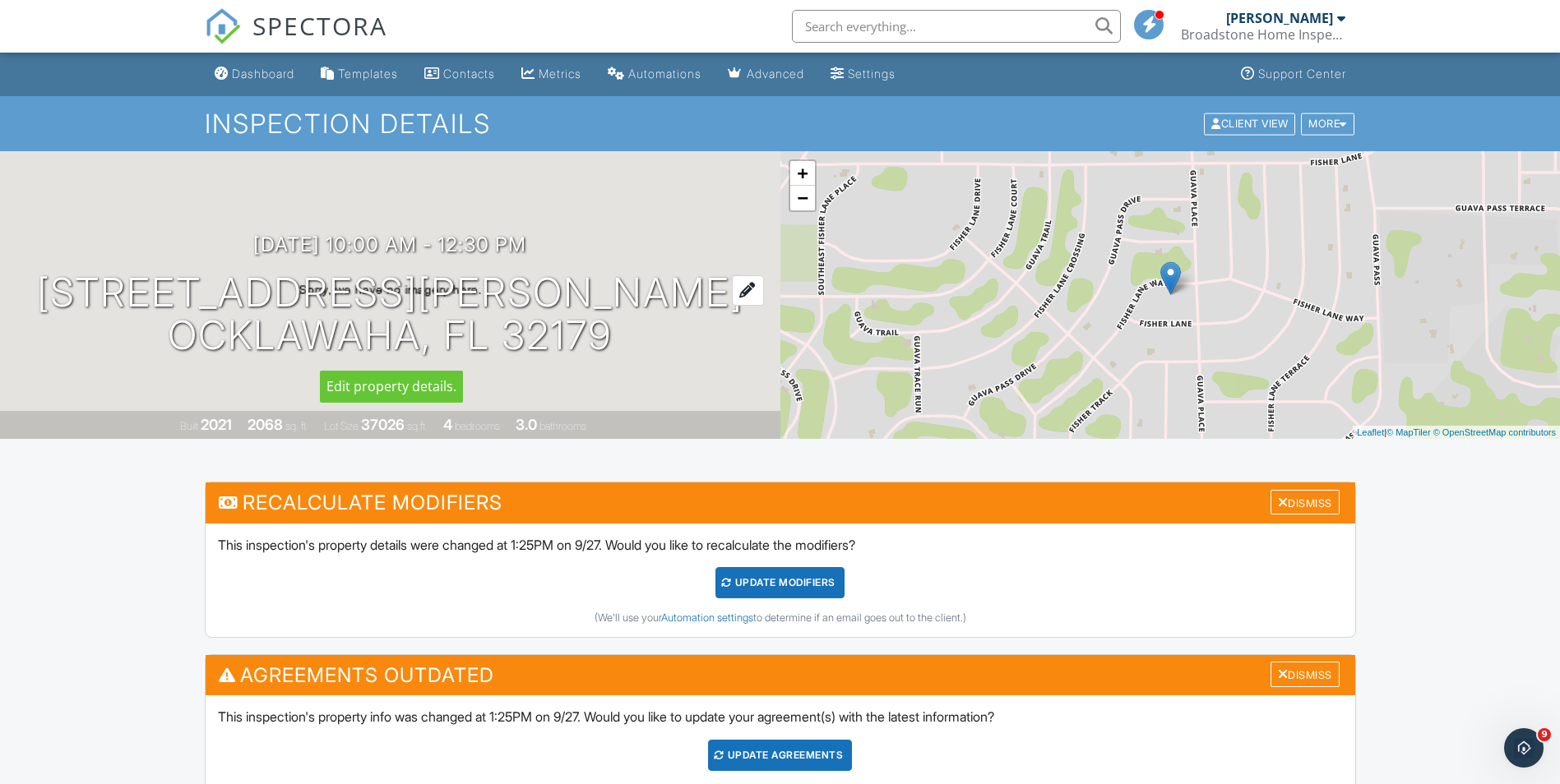
click at [732, 288] on div at bounding box center [748, 290] width 32 height 30
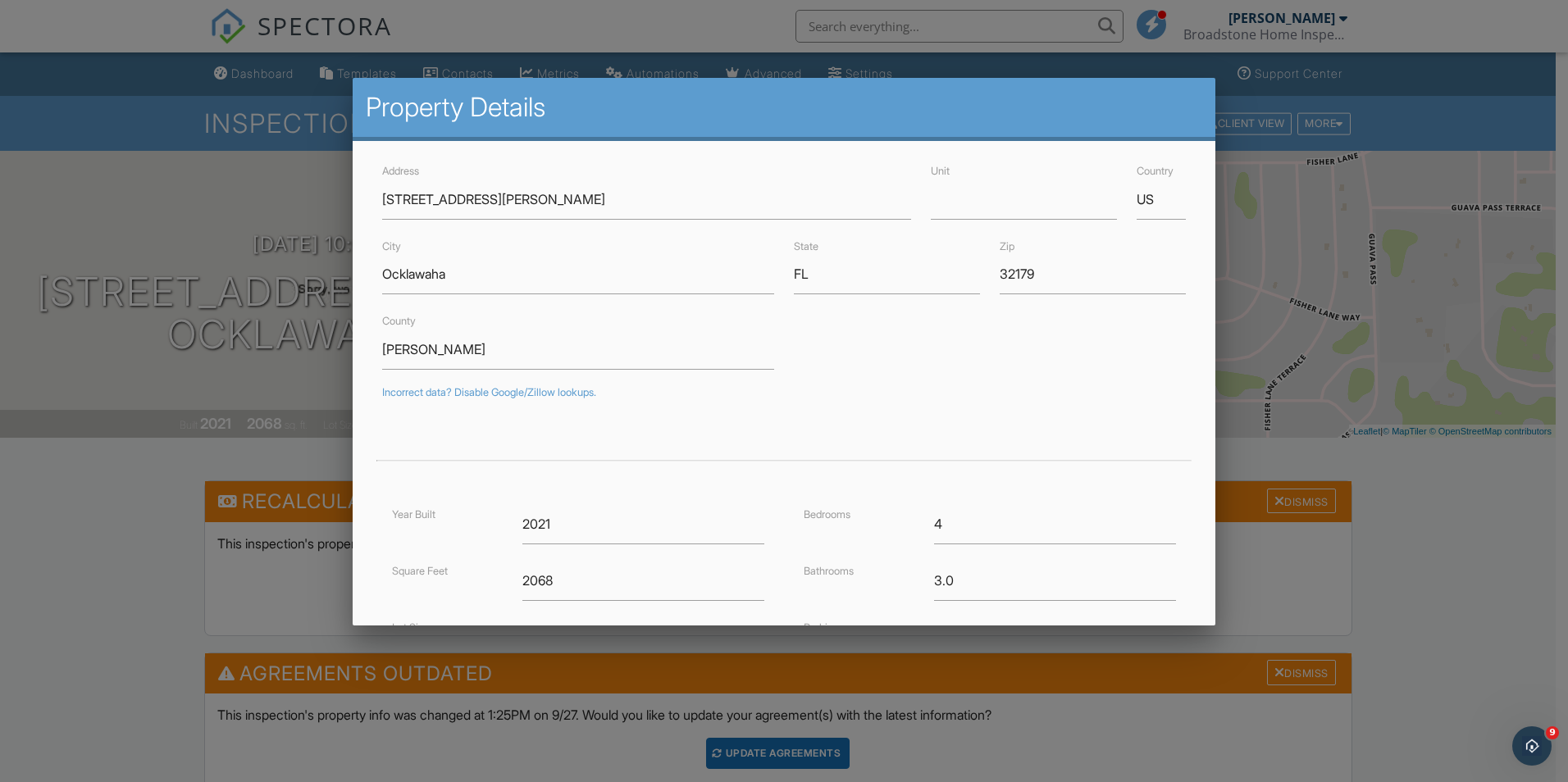
click at [1446, 501] on div at bounding box center [784, 406] width 1568 height 978
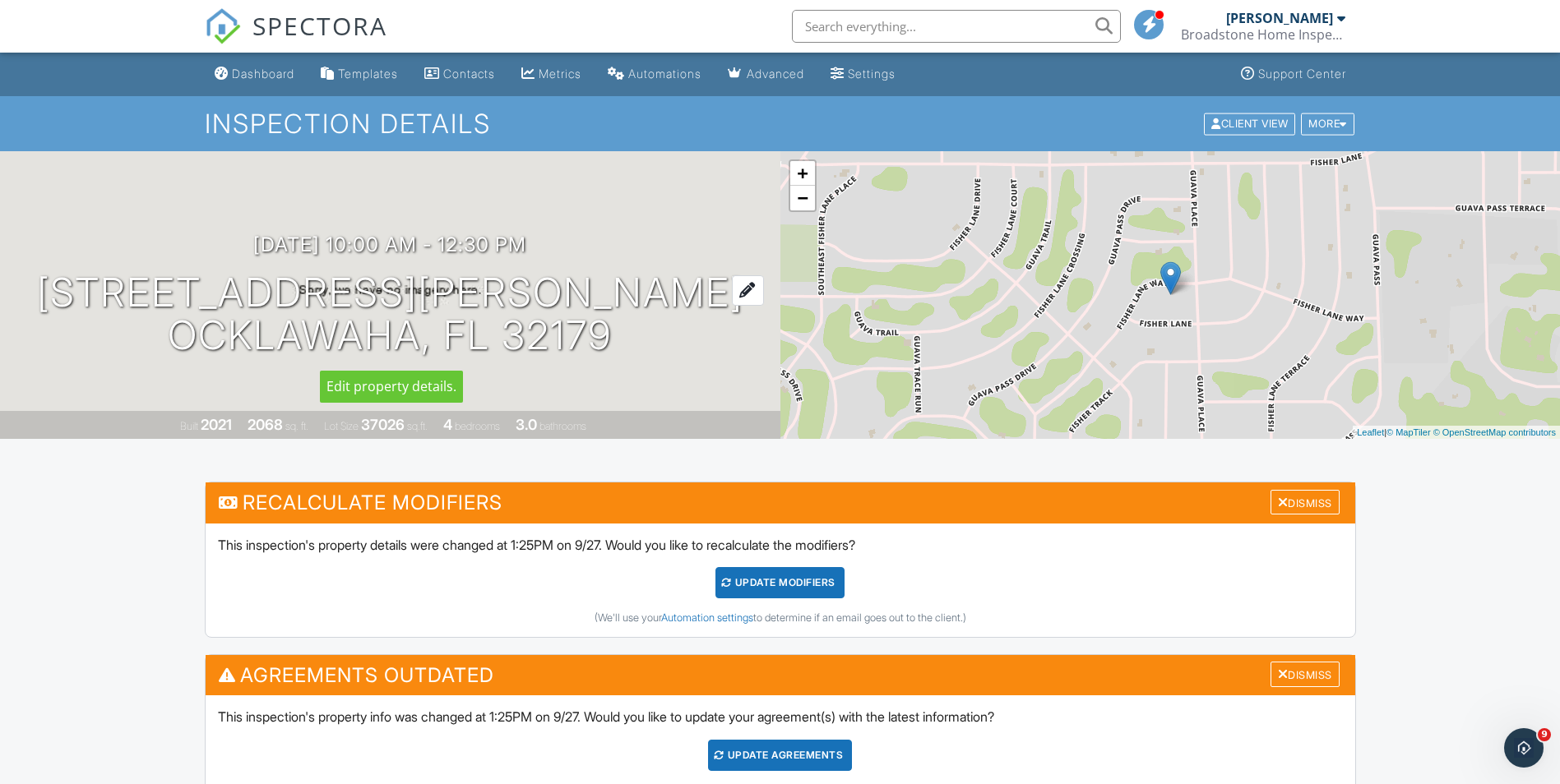
click at [732, 284] on div at bounding box center [748, 290] width 32 height 30
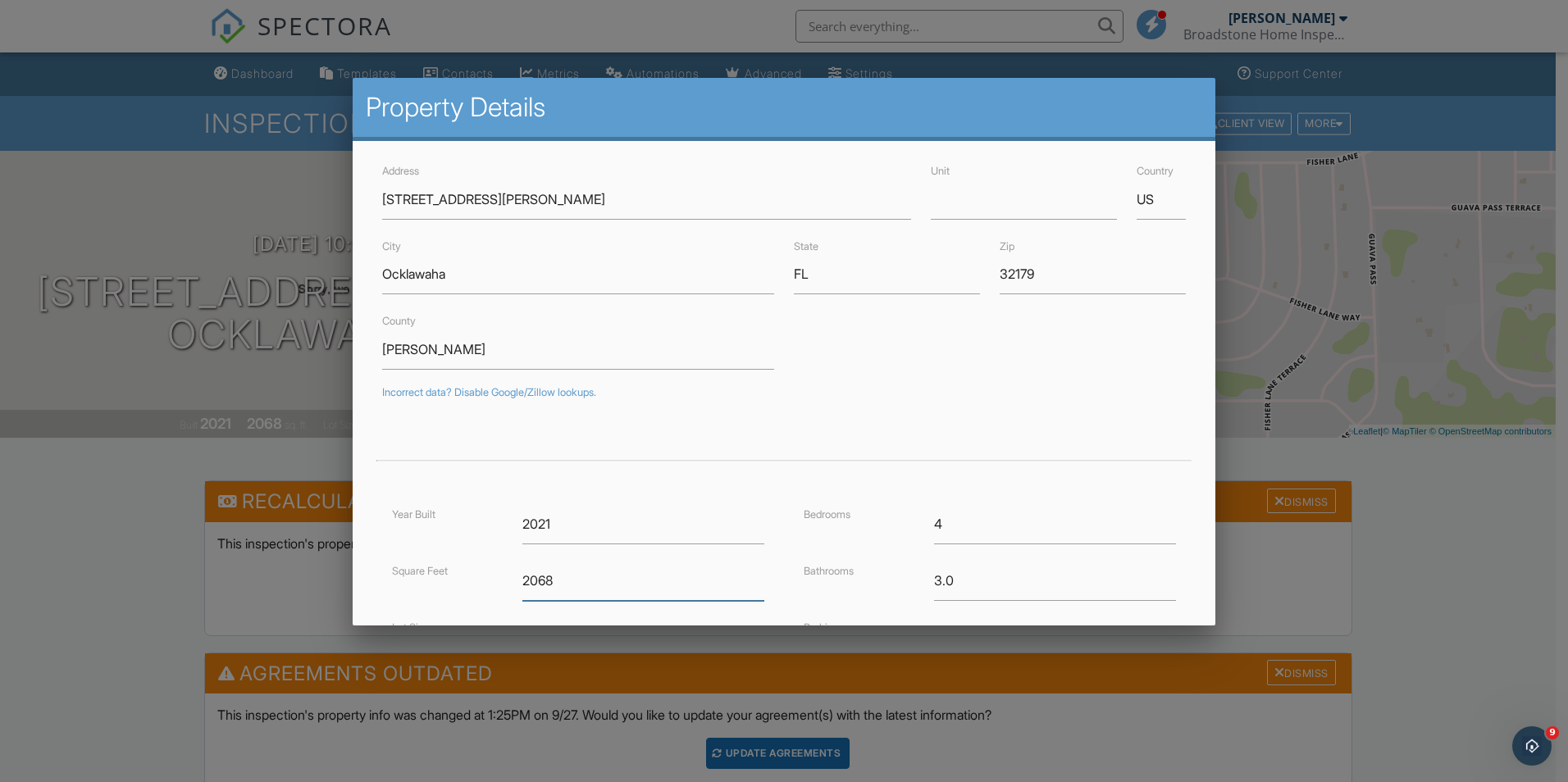
click at [569, 577] on input "2068" at bounding box center [643, 581] width 242 height 40
type input "2"
type input "1167"
click at [557, 525] on input "2021" at bounding box center [643, 524] width 242 height 40
type input "2025"
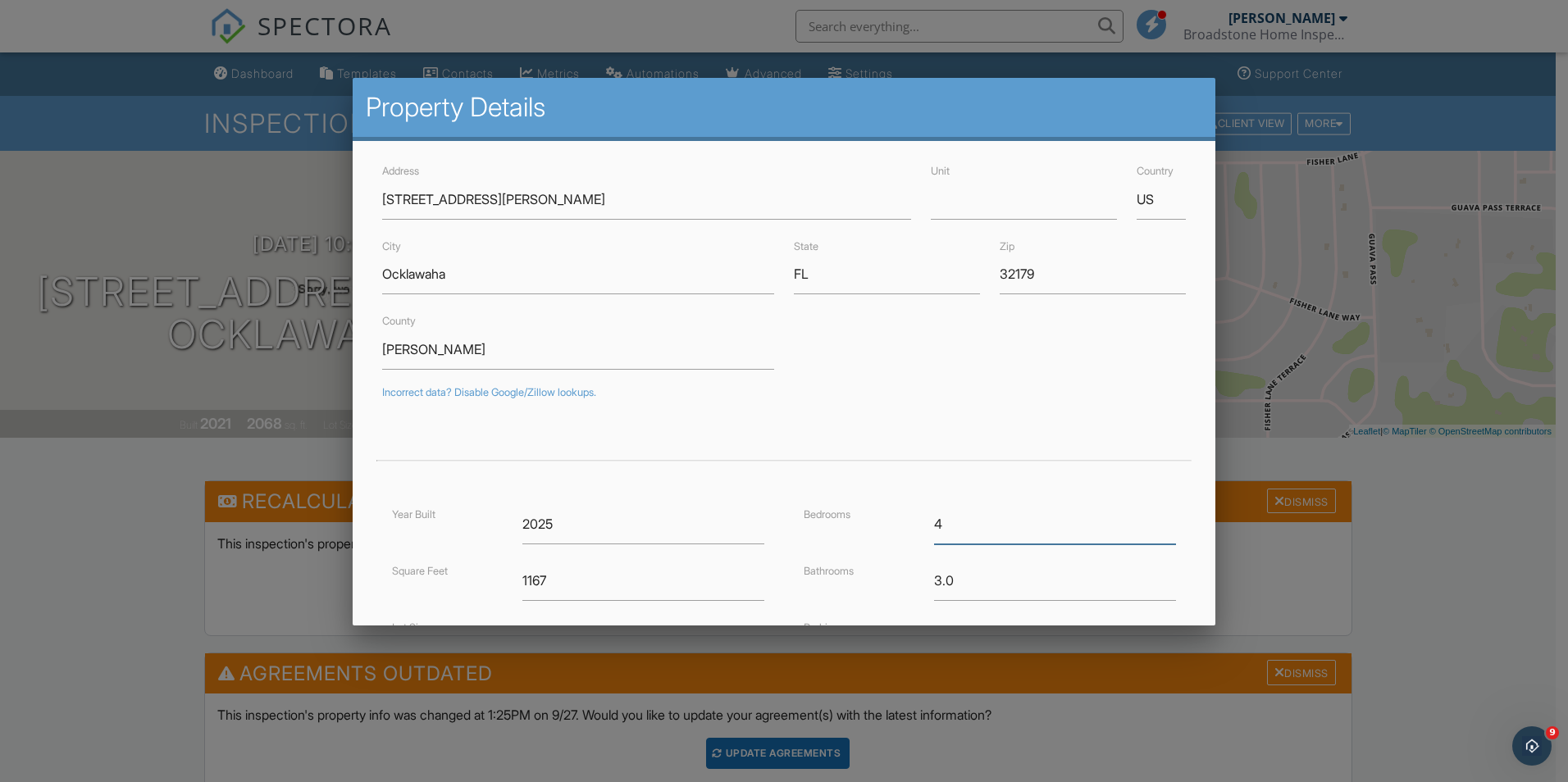
click at [935, 527] on input "4" at bounding box center [1055, 524] width 242 height 40
type input "3"
click at [934, 584] on input "3.0" at bounding box center [1055, 581] width 242 height 40
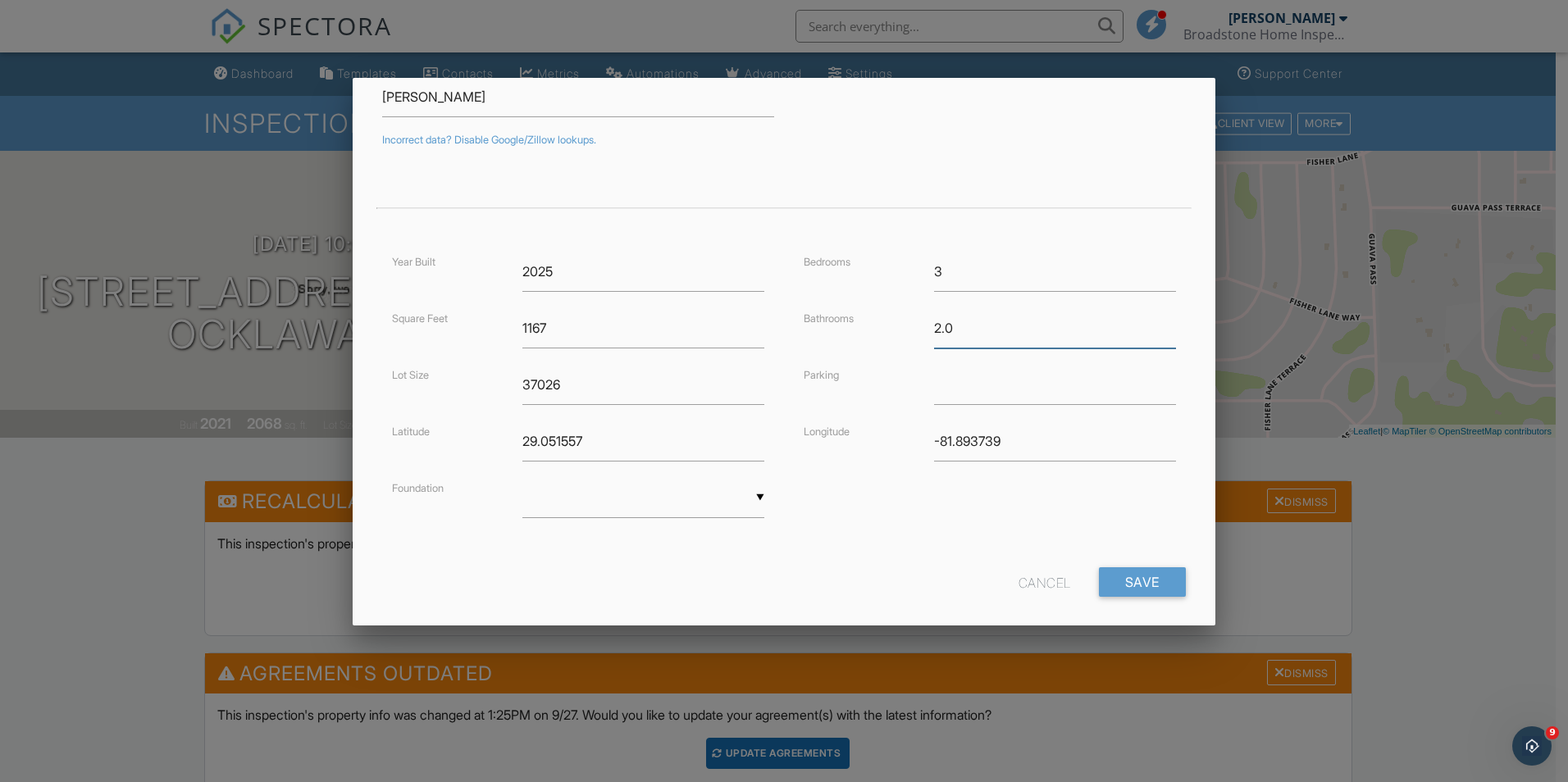
scroll to position [273, 0]
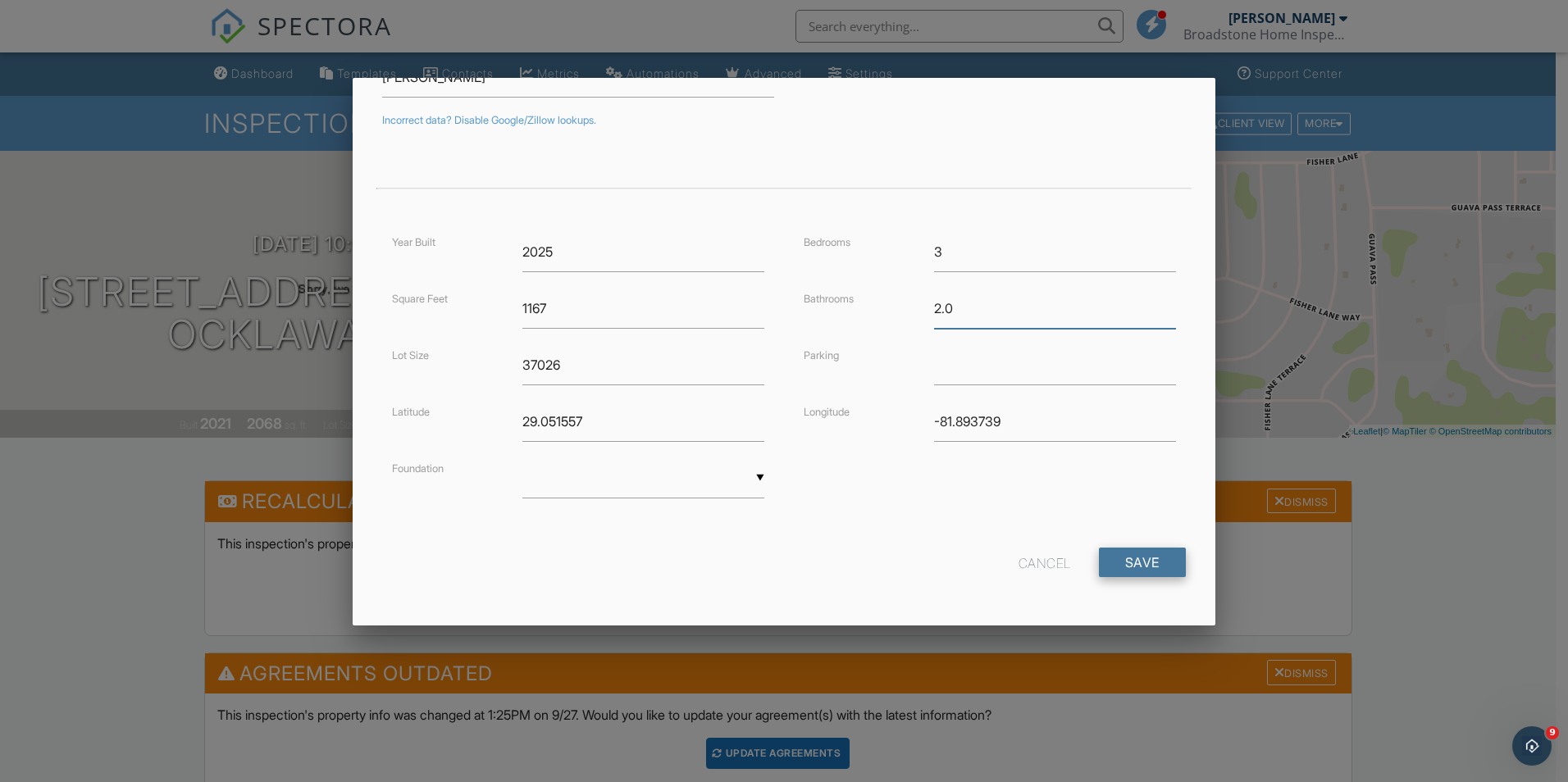
type input "2.0"
click at [1146, 561] on input "Save" at bounding box center [1142, 563] width 87 height 30
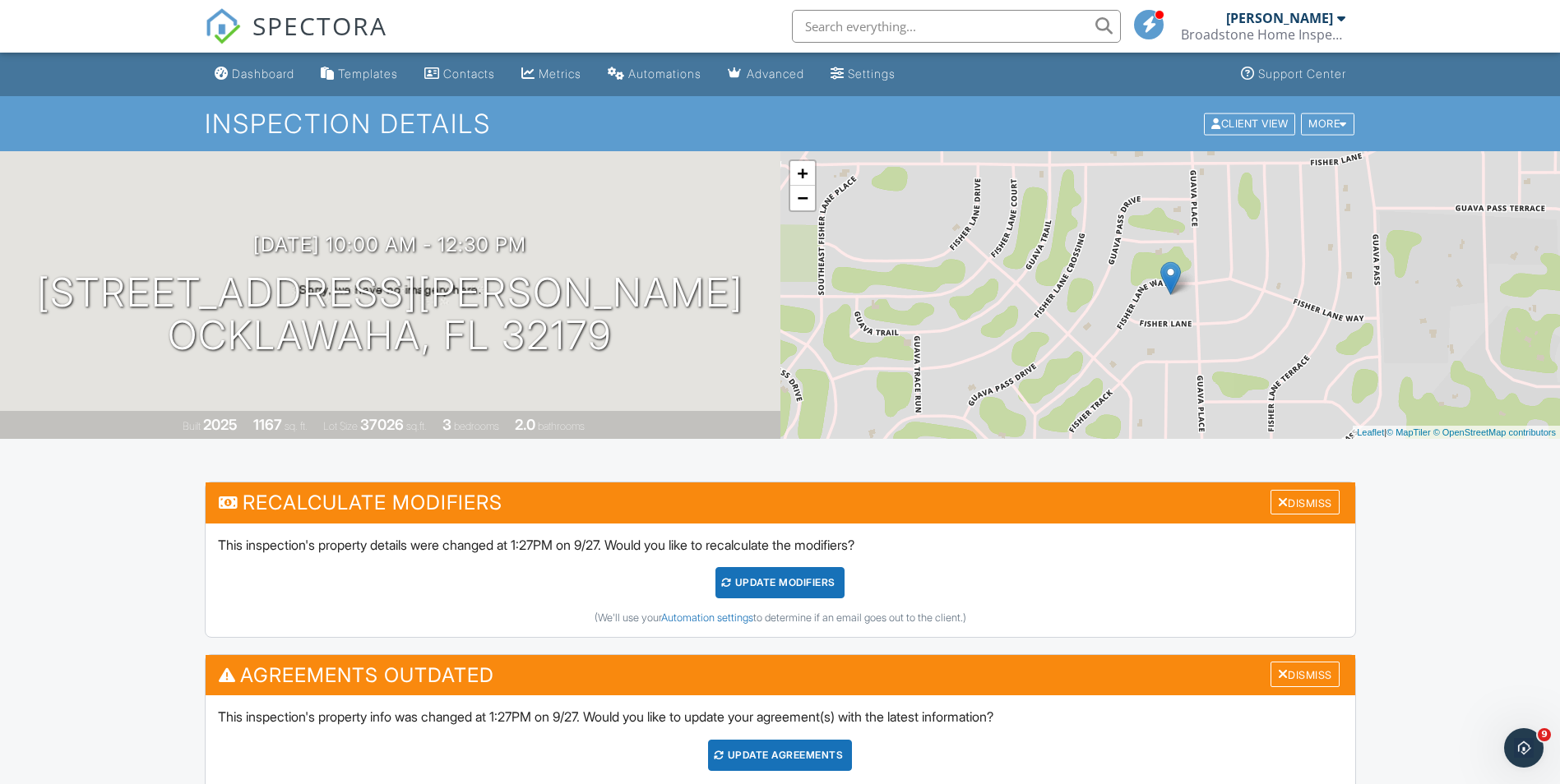
click at [774, 588] on div "UPDATE Modifiers" at bounding box center [780, 582] width 129 height 31
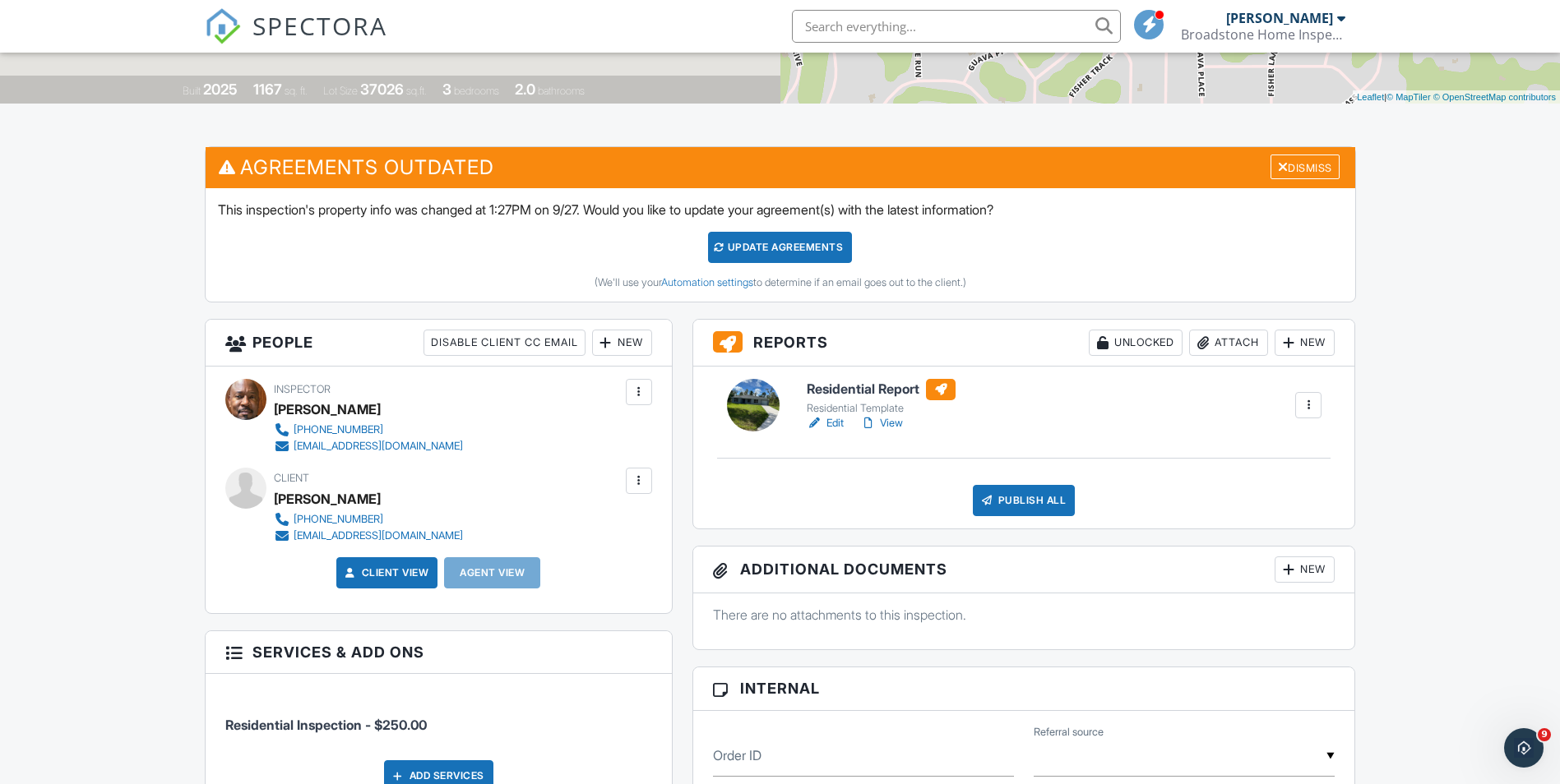
scroll to position [322, 0]
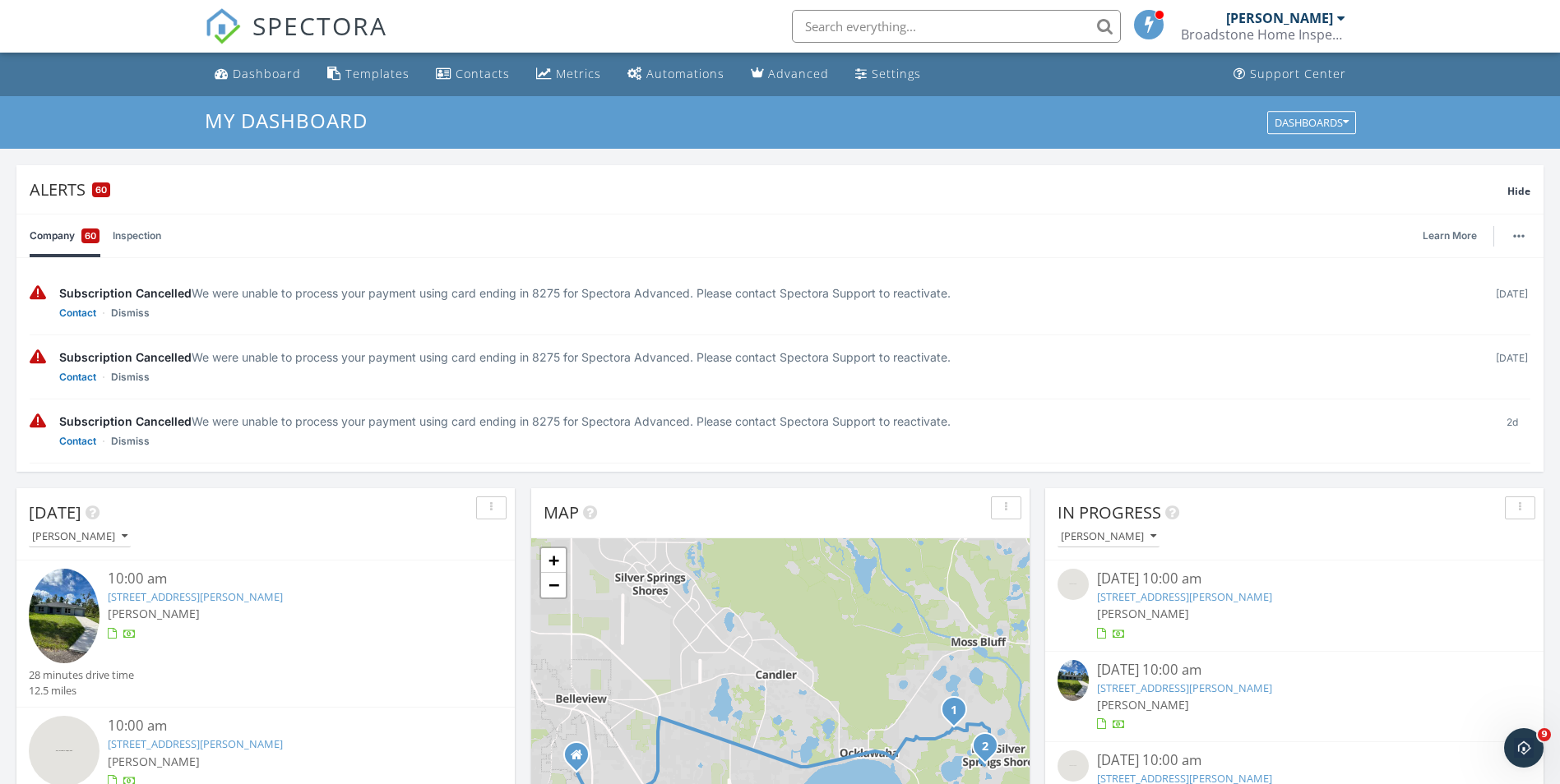
click at [1074, 579] on img at bounding box center [1073, 584] width 31 height 31
click at [1073, 683] on img at bounding box center [1073, 681] width 31 height 42
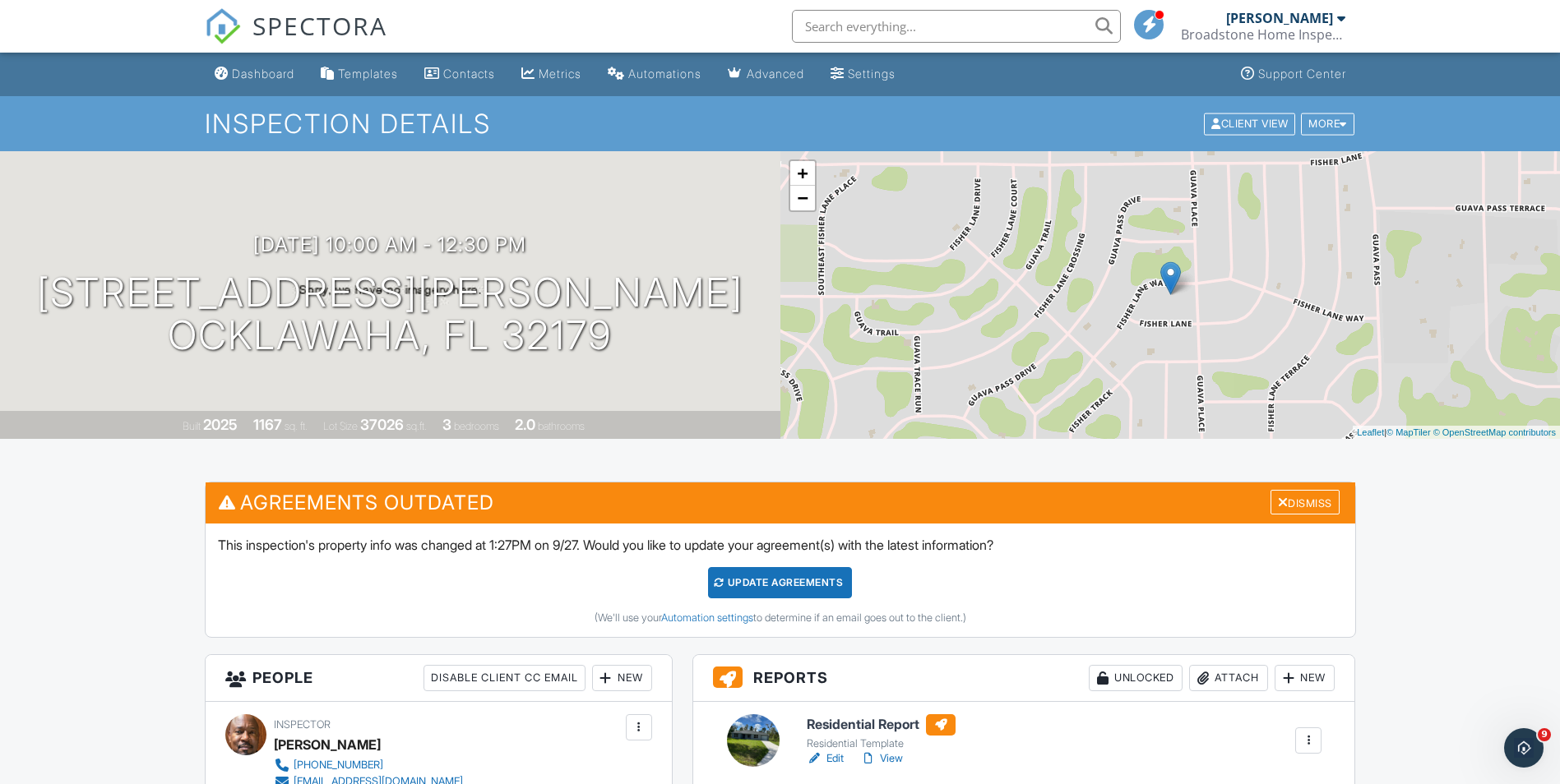
click at [612, 240] on div "[DATE] 10:00 am - 12:30 pm [STREET_ADDRESS][PERSON_NAME] [GEOGRAPHIC_DATA], FL …" at bounding box center [390, 296] width 780 height 124
click at [732, 288] on div at bounding box center [748, 290] width 32 height 30
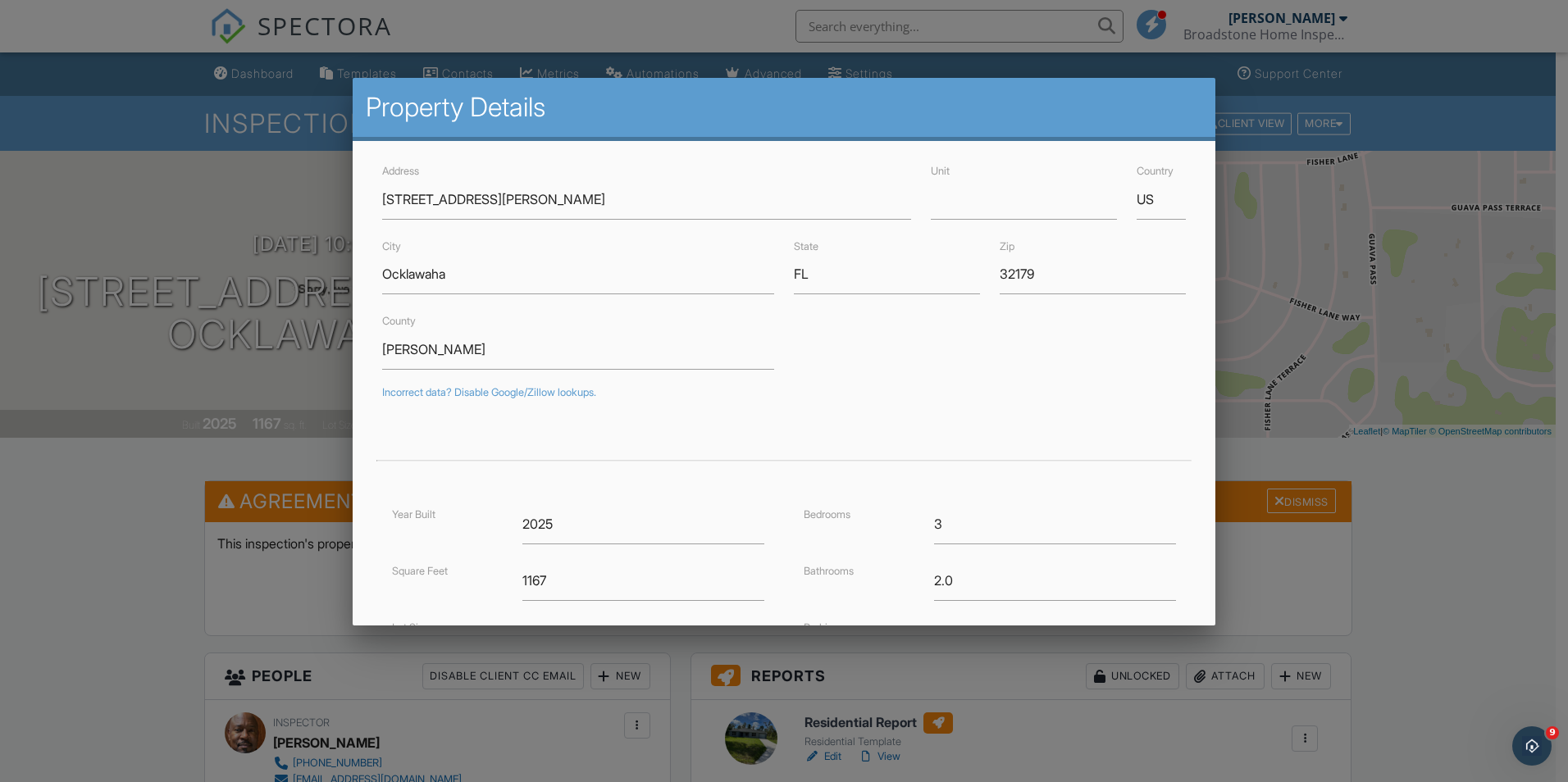
click at [1369, 504] on div at bounding box center [784, 406] width 1568 height 978
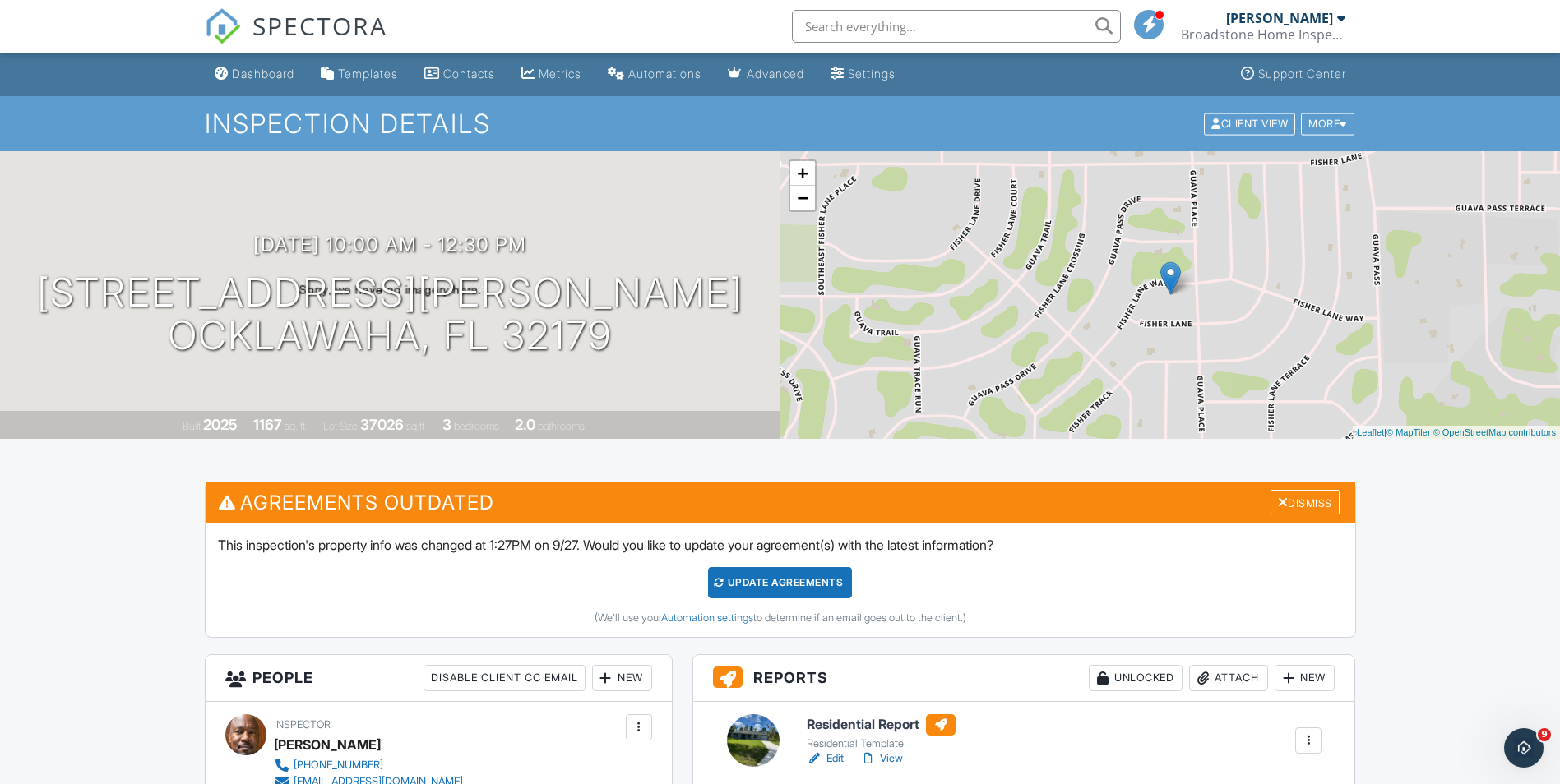
drag, startPoint x: 568, startPoint y: 366, endPoint x: 963, endPoint y: 463, distance: 406.7
click at [1241, 123] on div "Client View" at bounding box center [1249, 124] width 91 height 23
click at [265, 79] on div "Dashboard" at bounding box center [263, 73] width 63 height 14
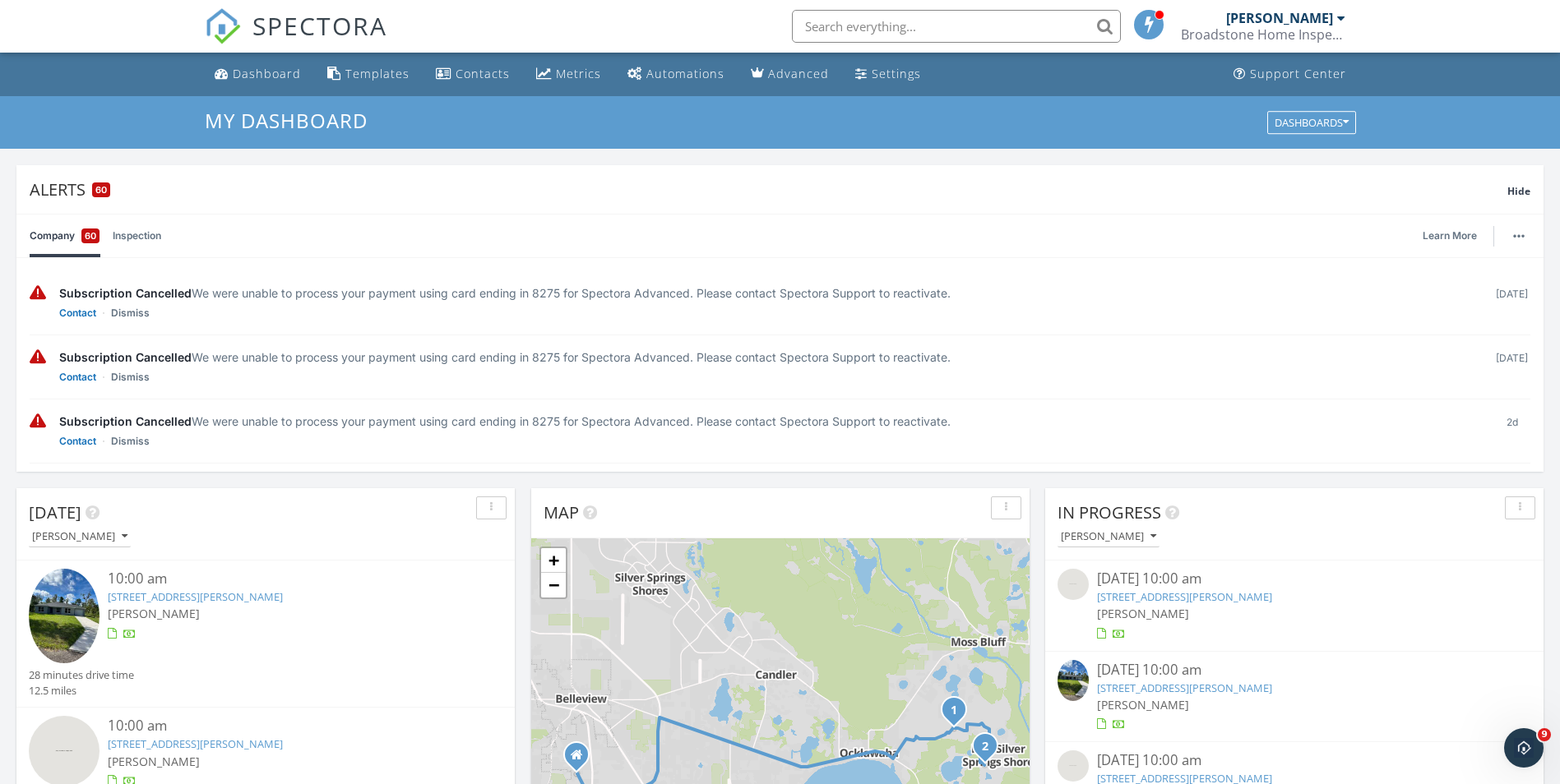
click at [74, 605] on img at bounding box center [64, 616] width 70 height 95
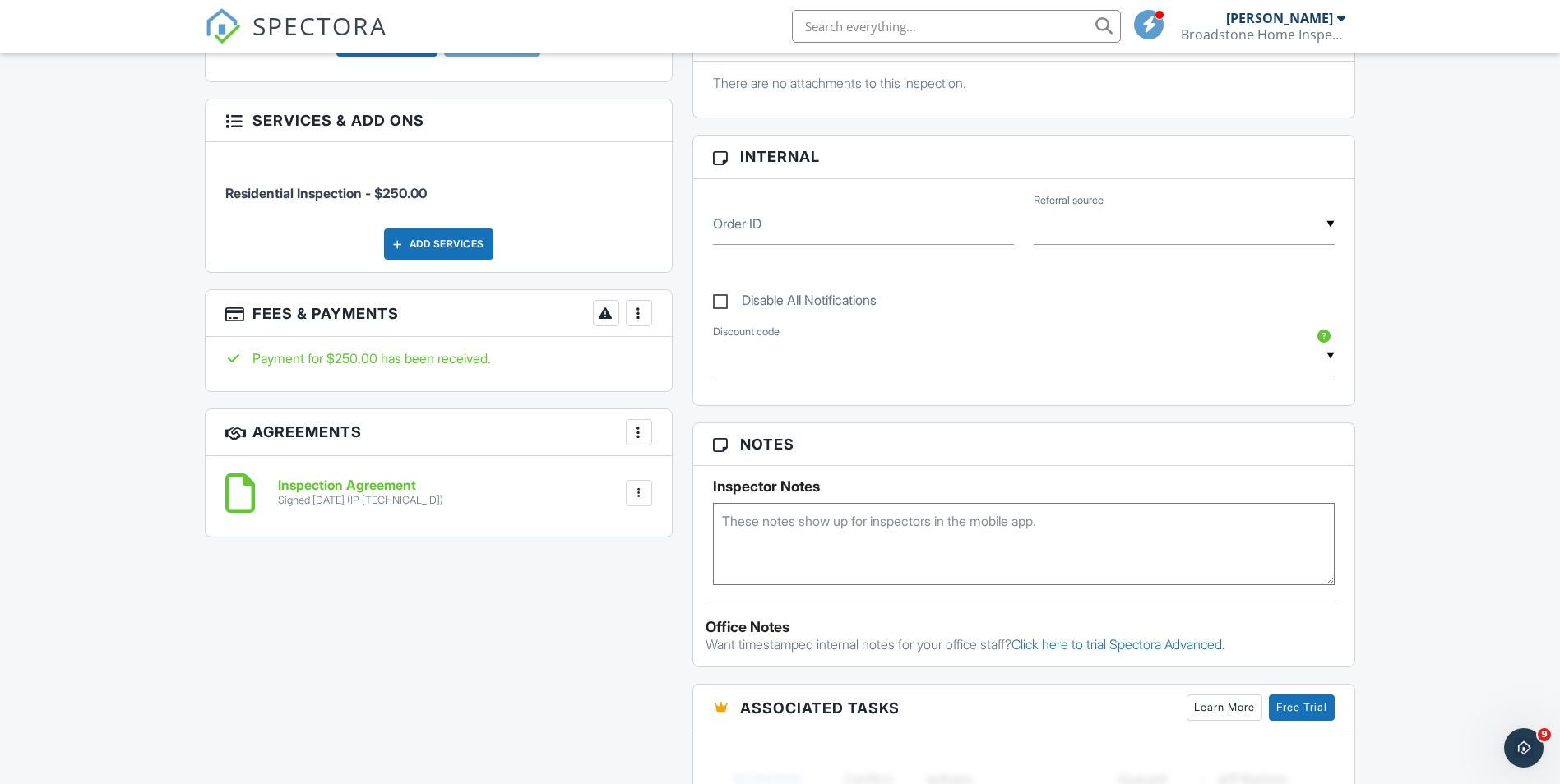
scroll to position [378, 0]
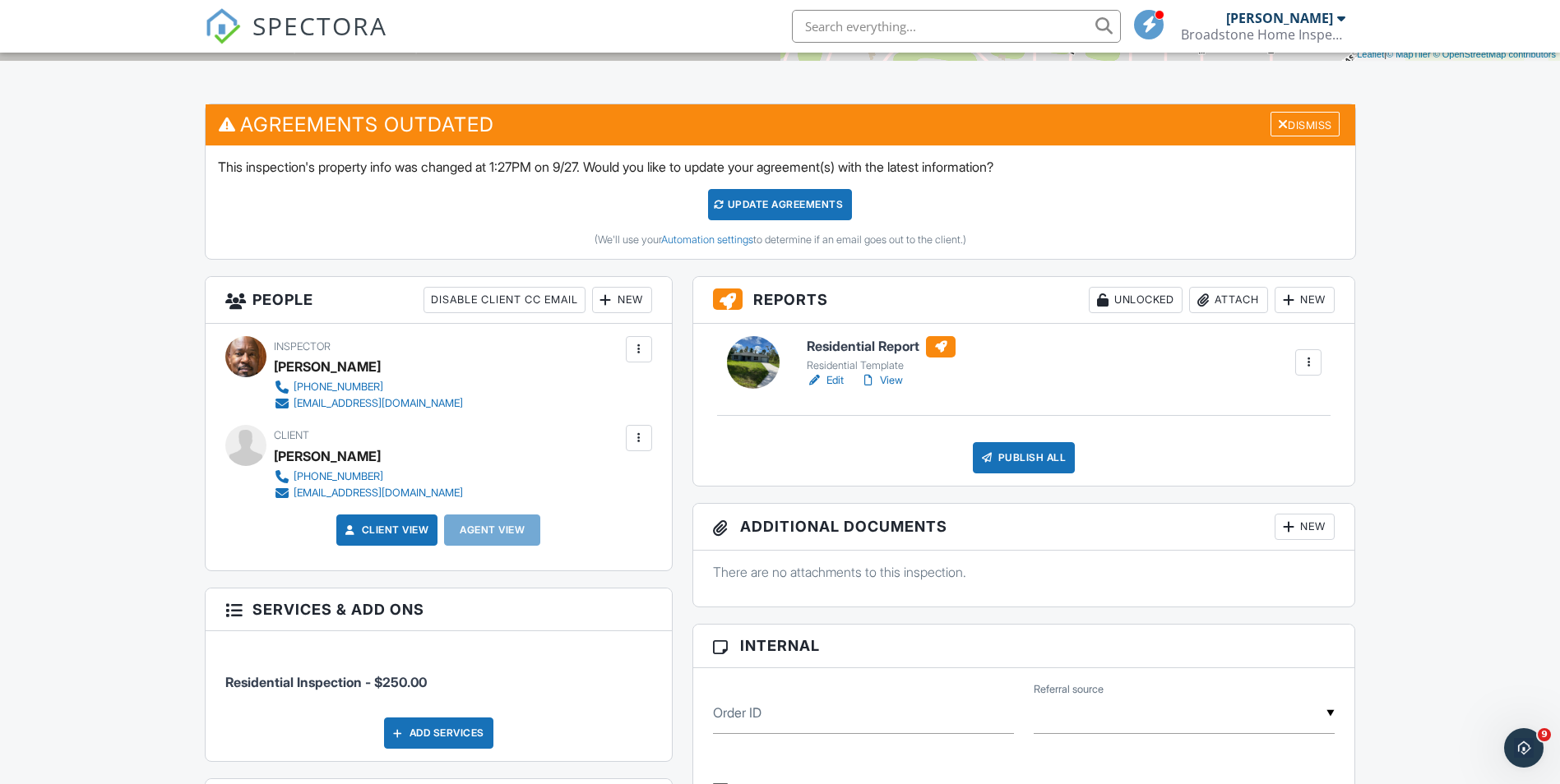
click at [836, 379] on link "Edit" at bounding box center [825, 381] width 37 height 17
